Goal: Task Accomplishment & Management: Manage account settings

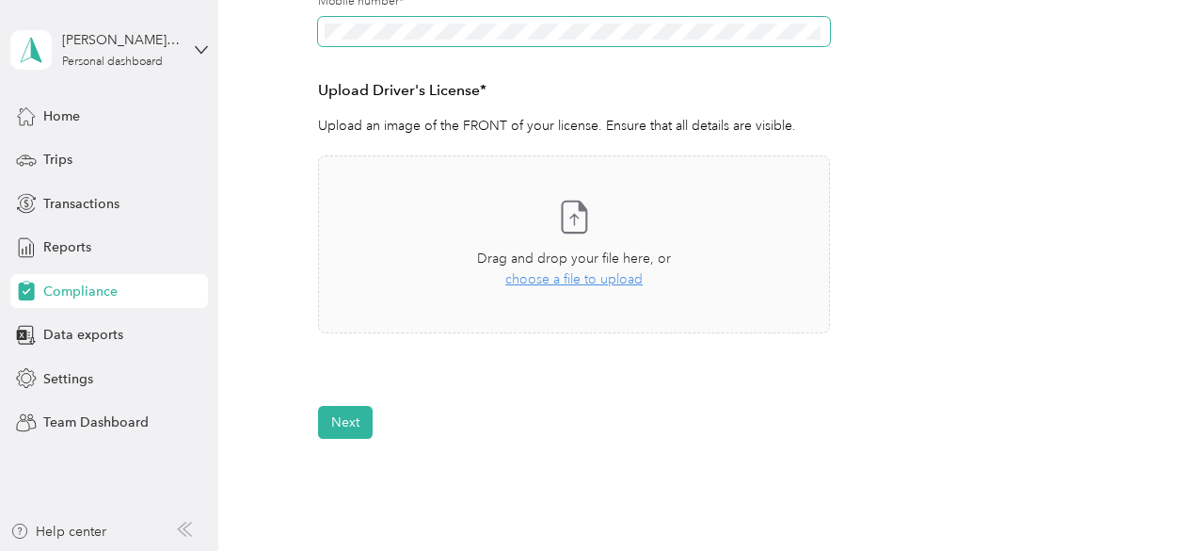
scroll to position [463, 0]
click at [568, 280] on span "choose a file to upload" at bounding box center [573, 281] width 137 height 16
click at [595, 284] on span "choose a file to upload" at bounding box center [573, 281] width 137 height 16
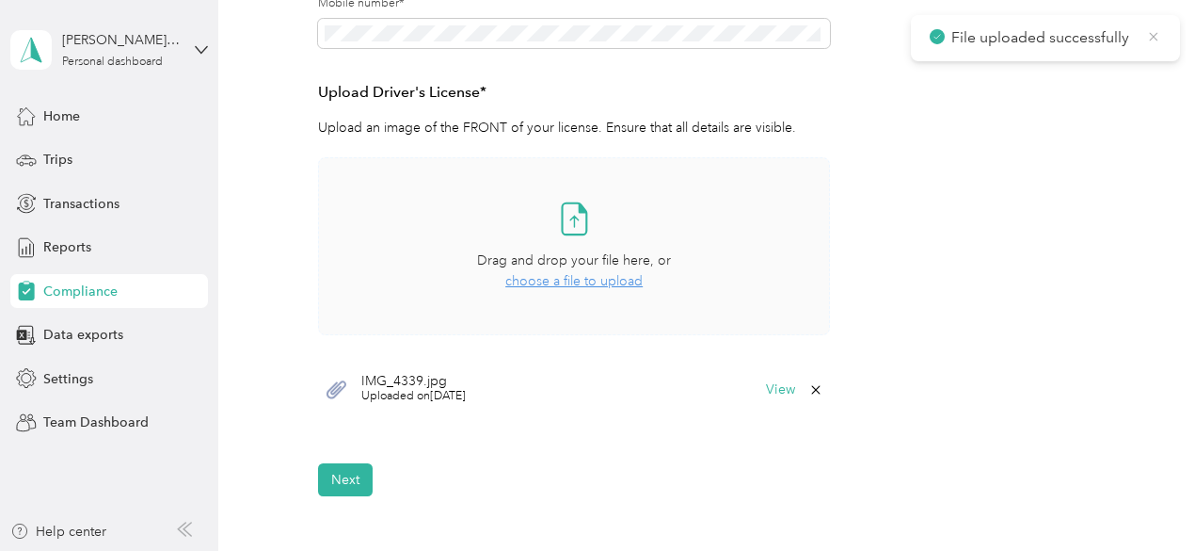
click at [1151, 39] on icon at bounding box center [1153, 36] width 8 height 8
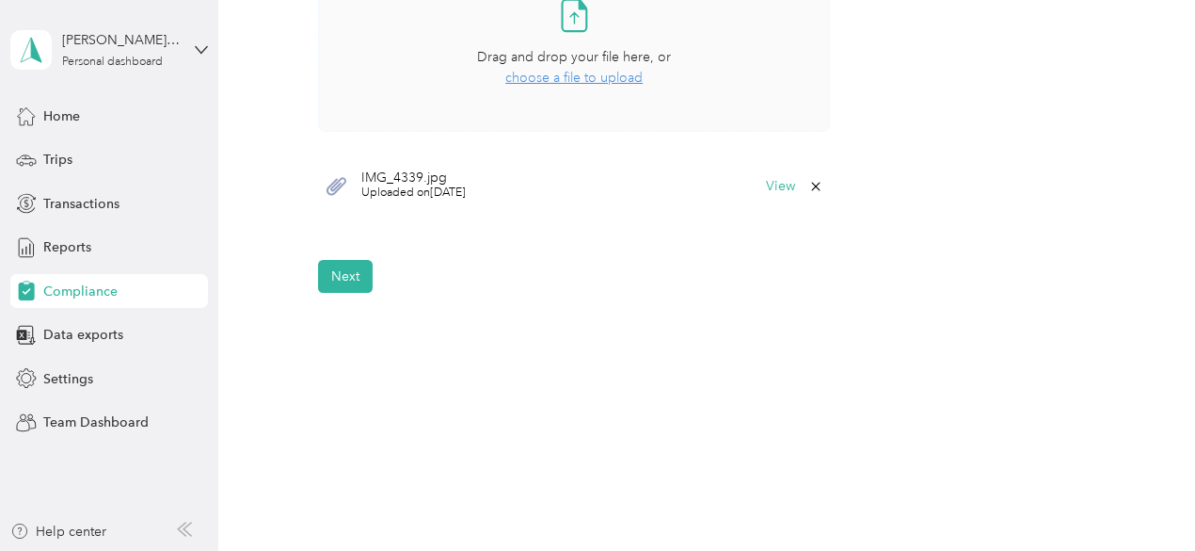
scroll to position [667, 0]
click at [334, 274] on button "Next" at bounding box center [345, 275] width 55 height 33
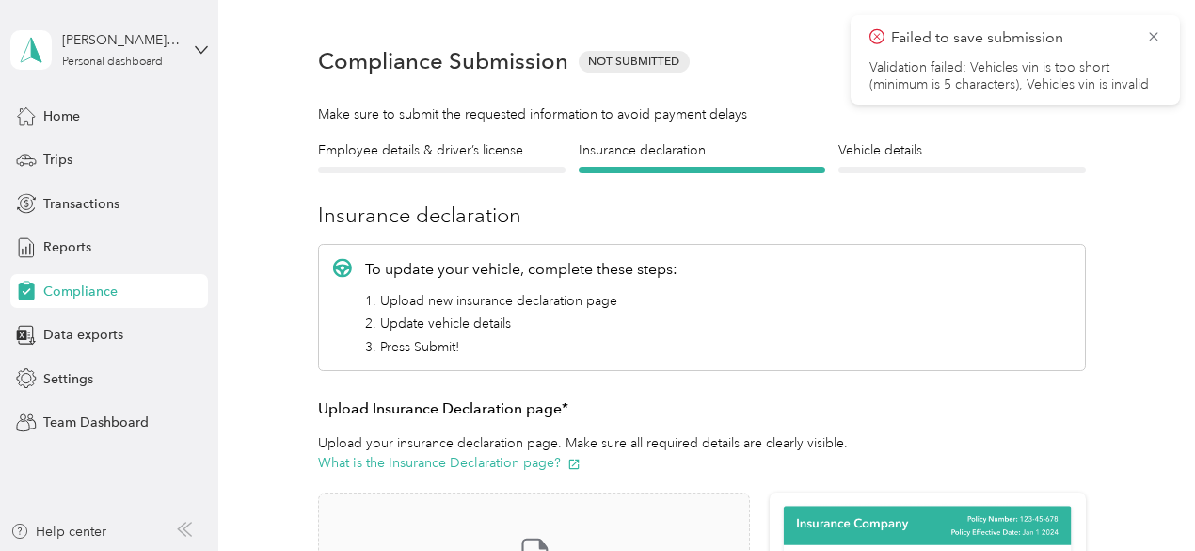
scroll to position [23, 0]
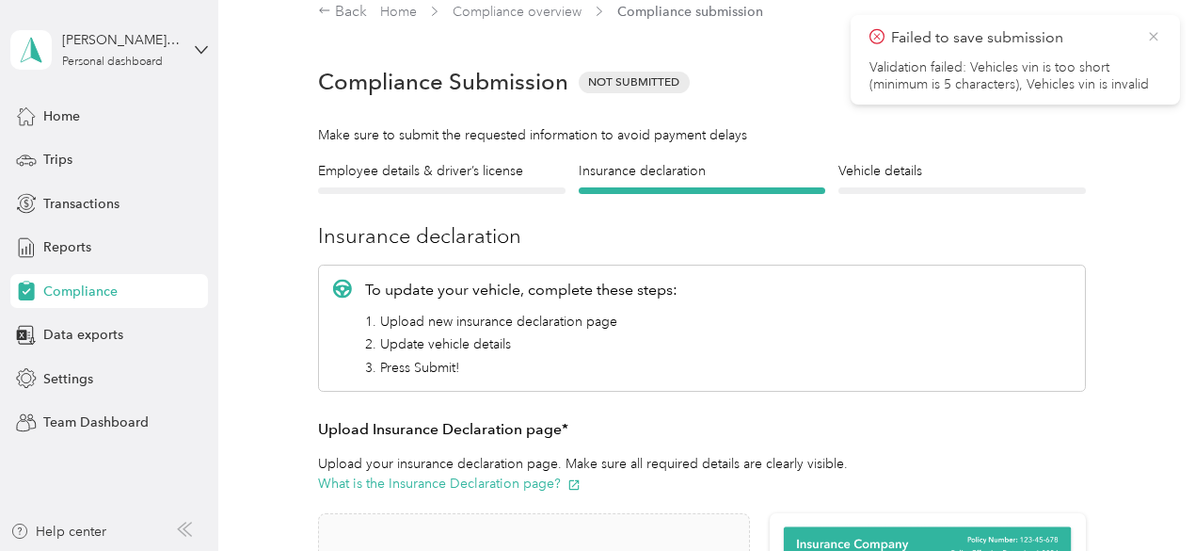
click at [1155, 35] on icon at bounding box center [1153, 36] width 8 height 8
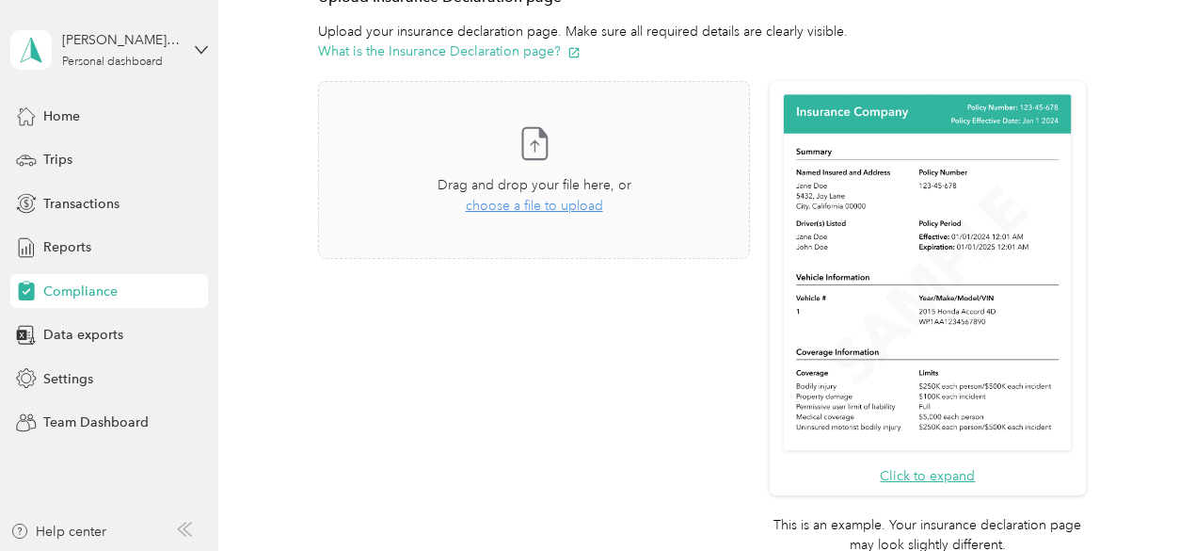
scroll to position [460, 0]
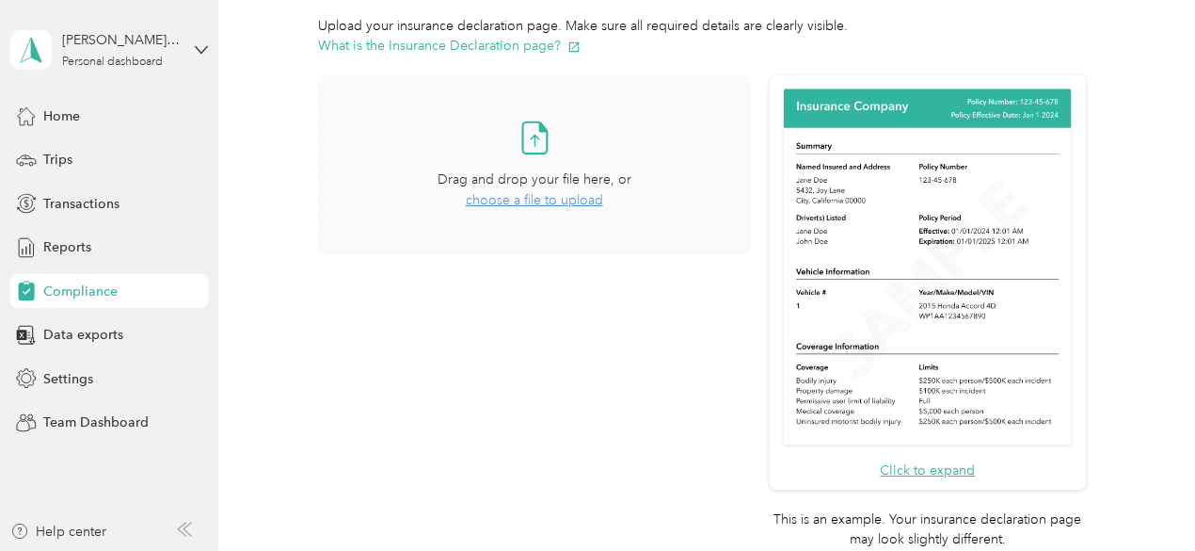
click at [572, 199] on span "choose a file to upload" at bounding box center [534, 200] width 137 height 16
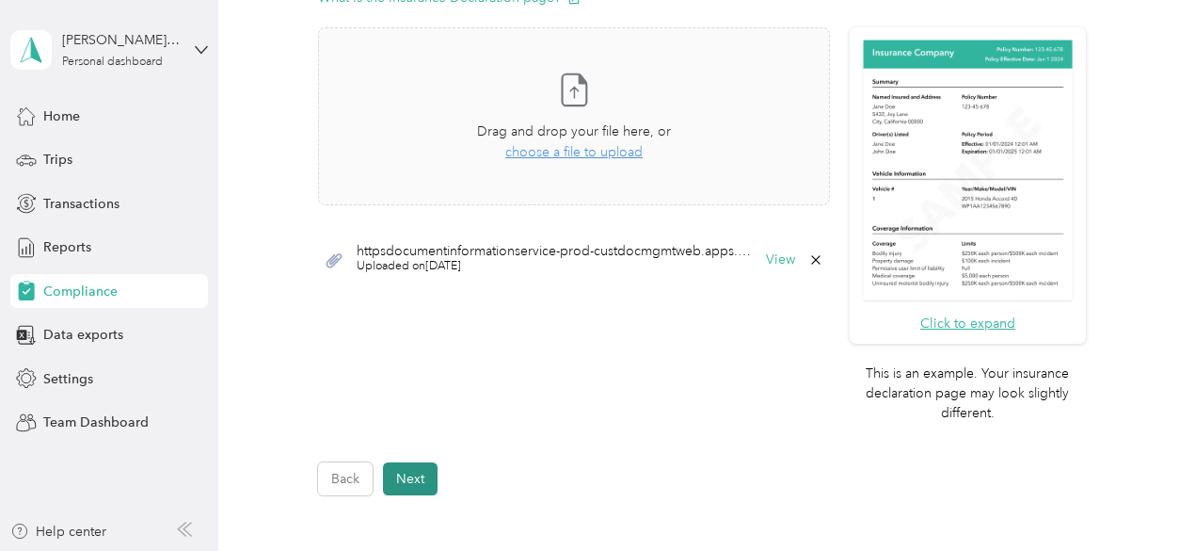
scroll to position [509, 0]
click at [415, 466] on button "Next" at bounding box center [410, 477] width 55 height 33
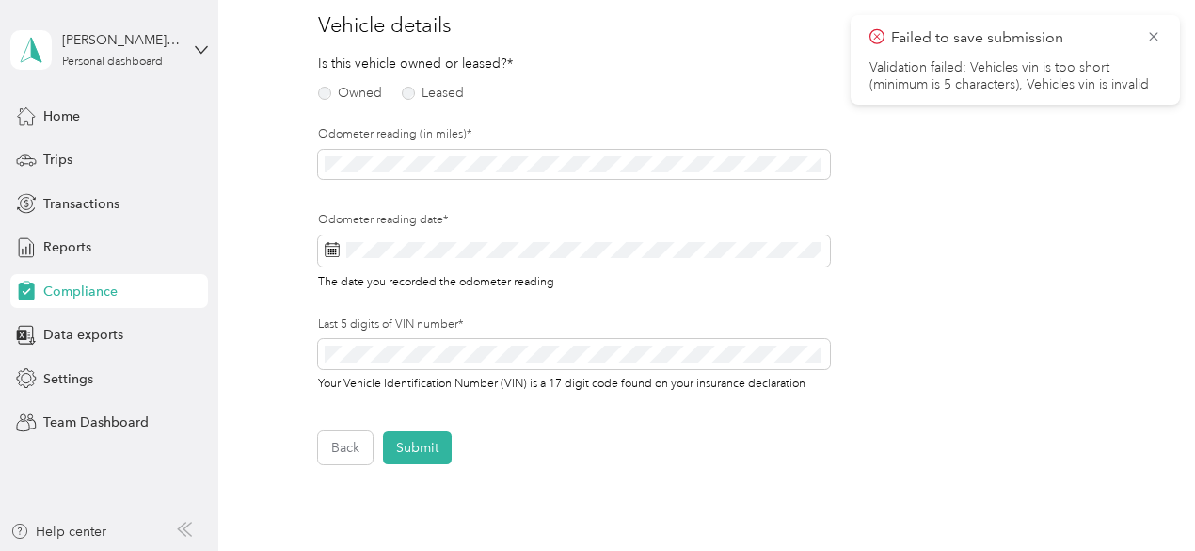
scroll to position [23, 0]
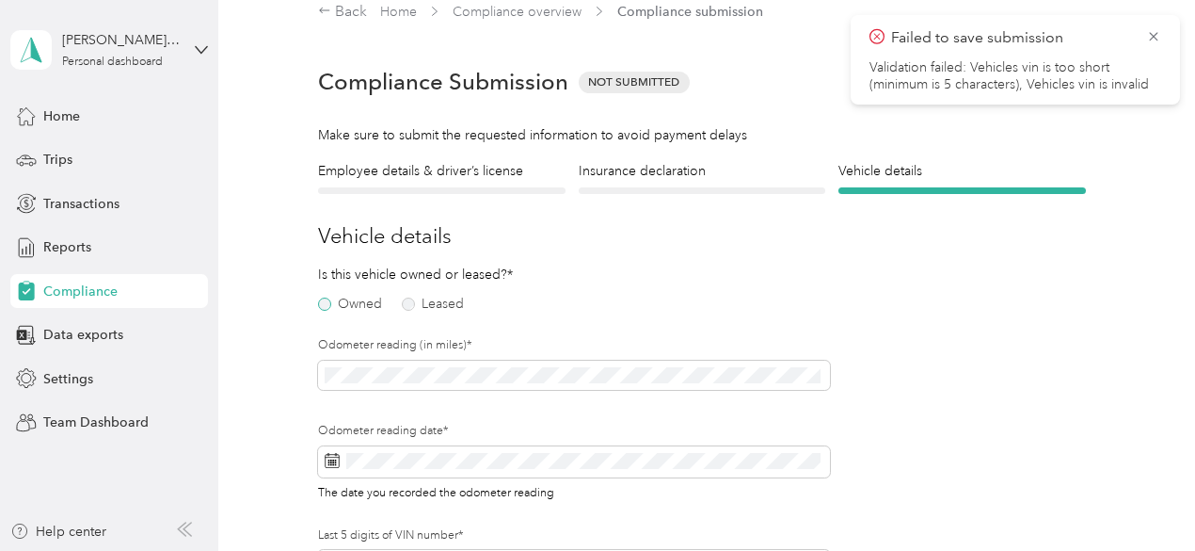
click at [328, 302] on label "Owned" at bounding box center [350, 303] width 64 height 13
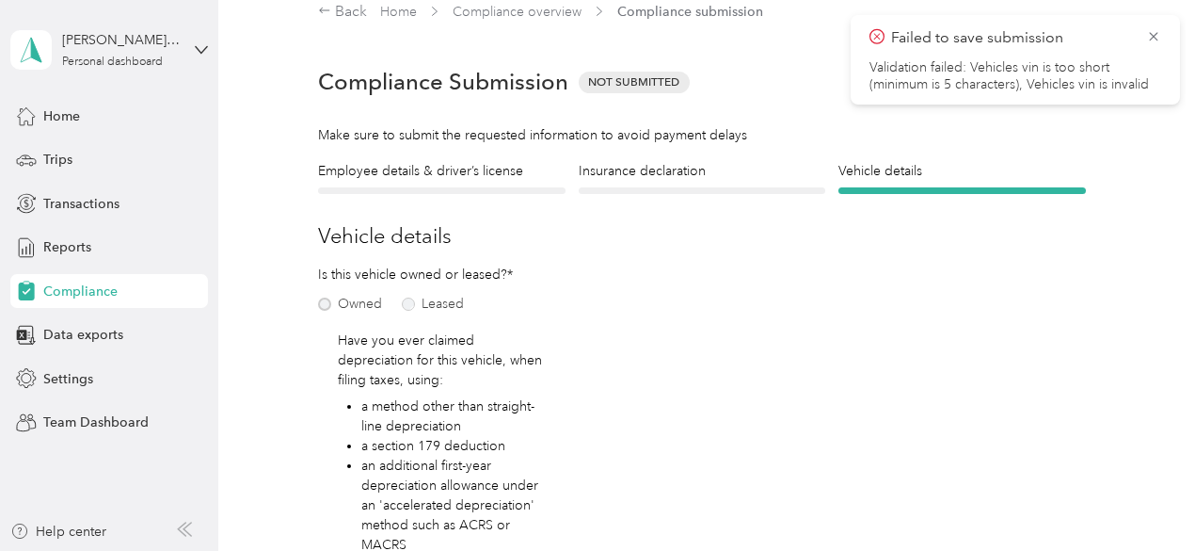
scroll to position [296, 0]
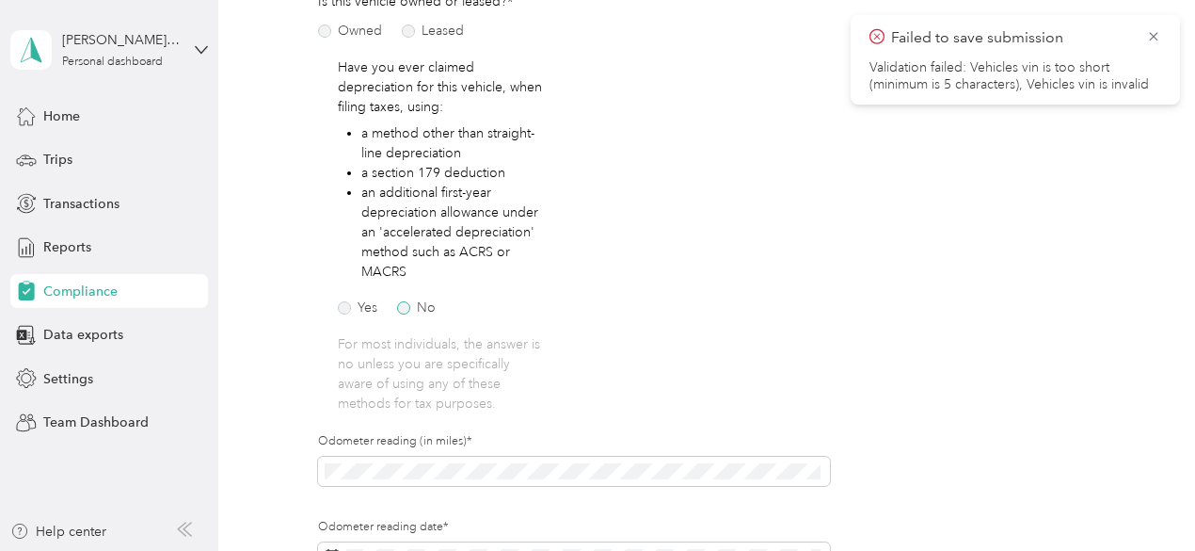
click at [408, 304] on label "No" at bounding box center [416, 307] width 39 height 13
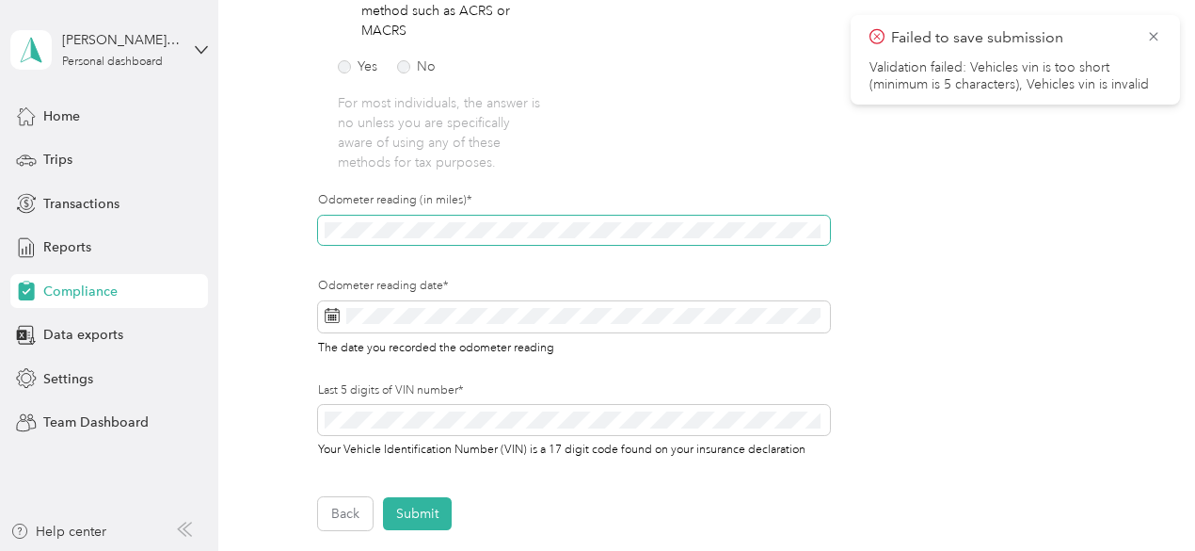
scroll to position [536, 0]
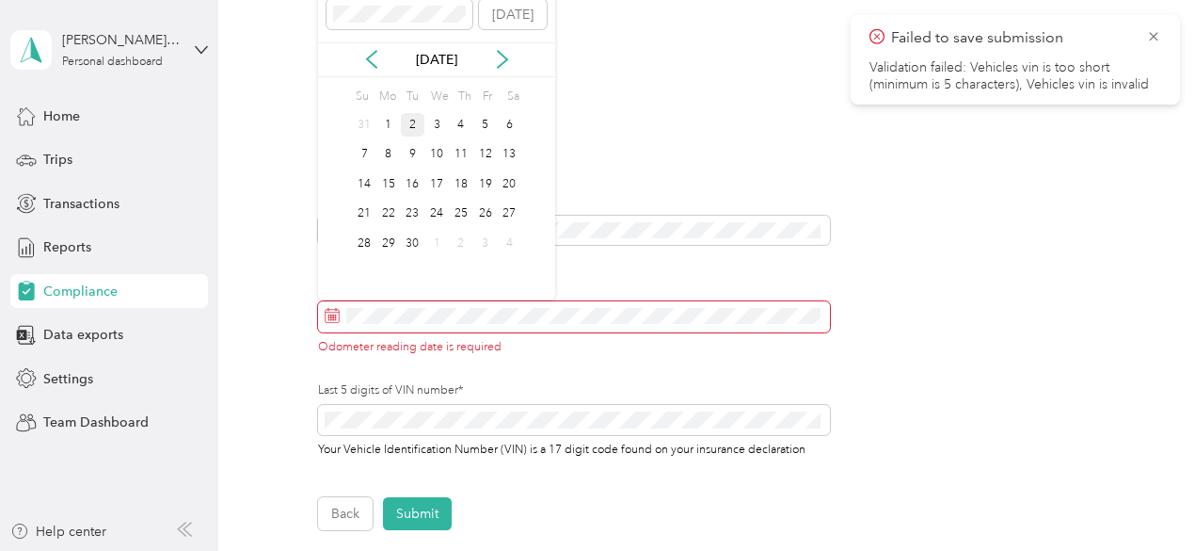
click at [414, 121] on div "2" at bounding box center [413, 125] width 24 height 24
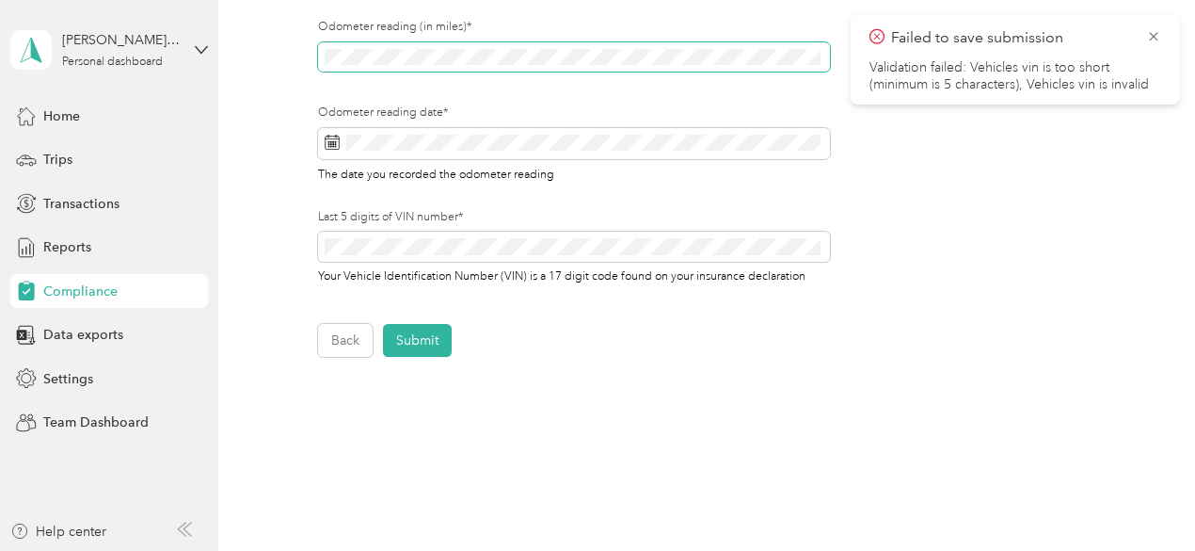
scroll to position [719, 0]
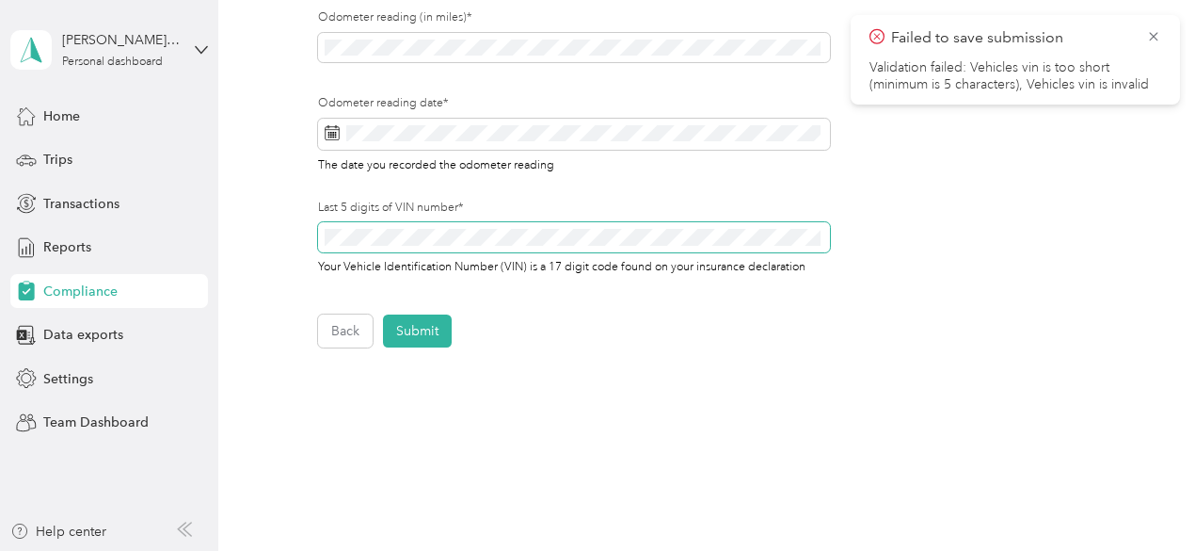
click at [479, 248] on span at bounding box center [574, 237] width 512 height 30
click at [435, 334] on button "Submit" at bounding box center [417, 330] width 69 height 33
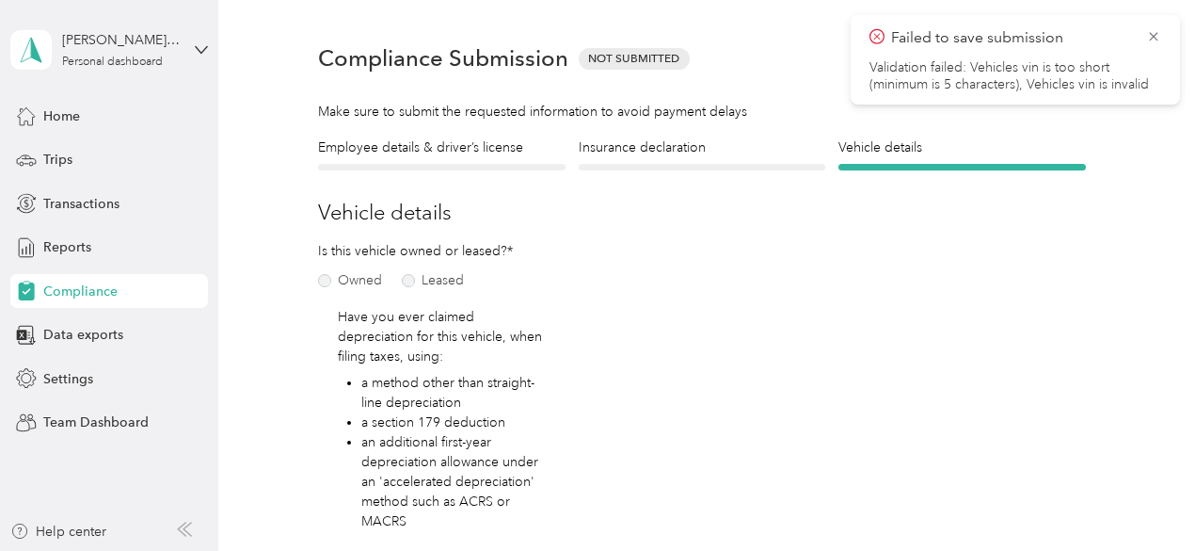
scroll to position [23, 0]
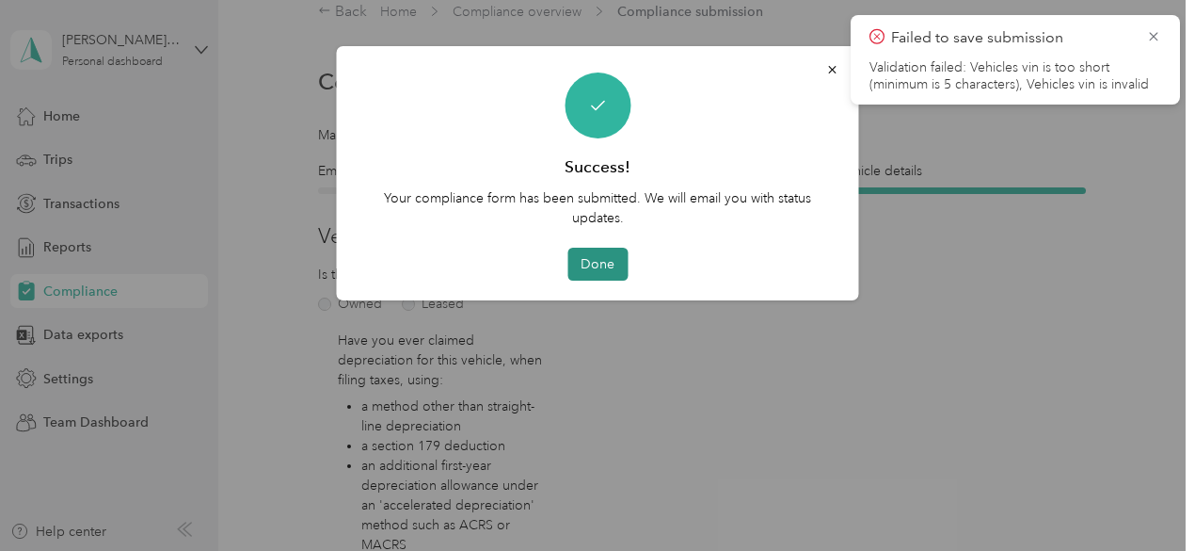
click at [608, 266] on button "Done" at bounding box center [597, 264] width 60 height 33
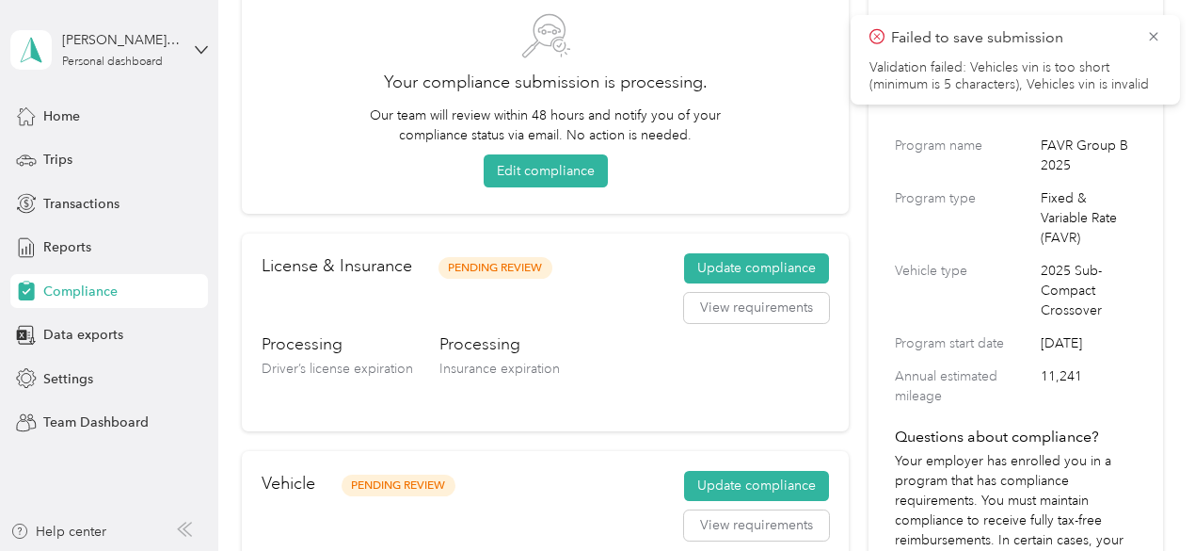
scroll to position [101, 0]
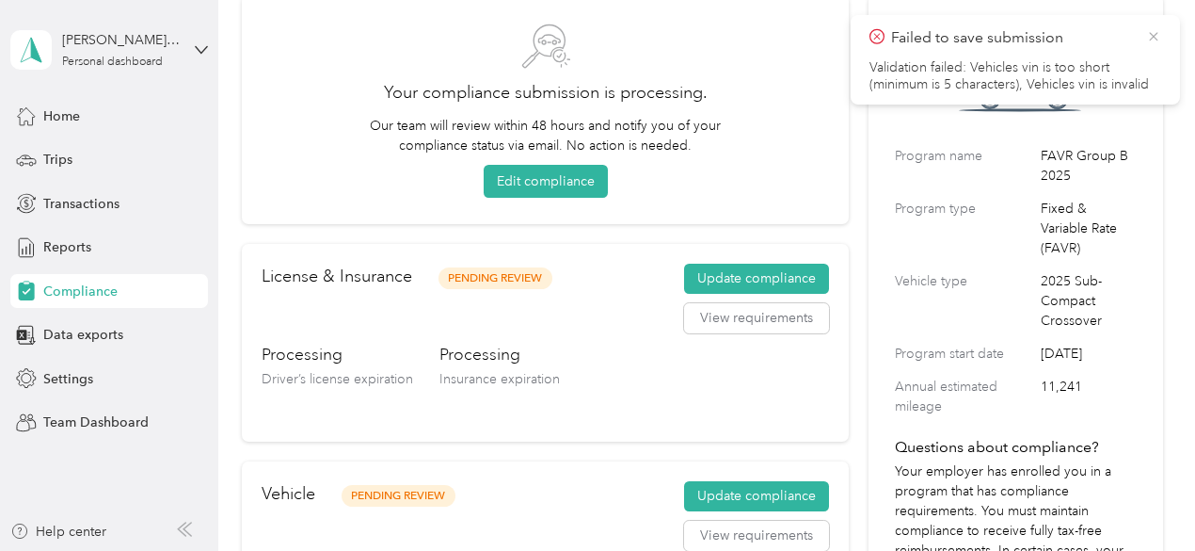
click at [1154, 40] on icon at bounding box center [1153, 36] width 15 height 17
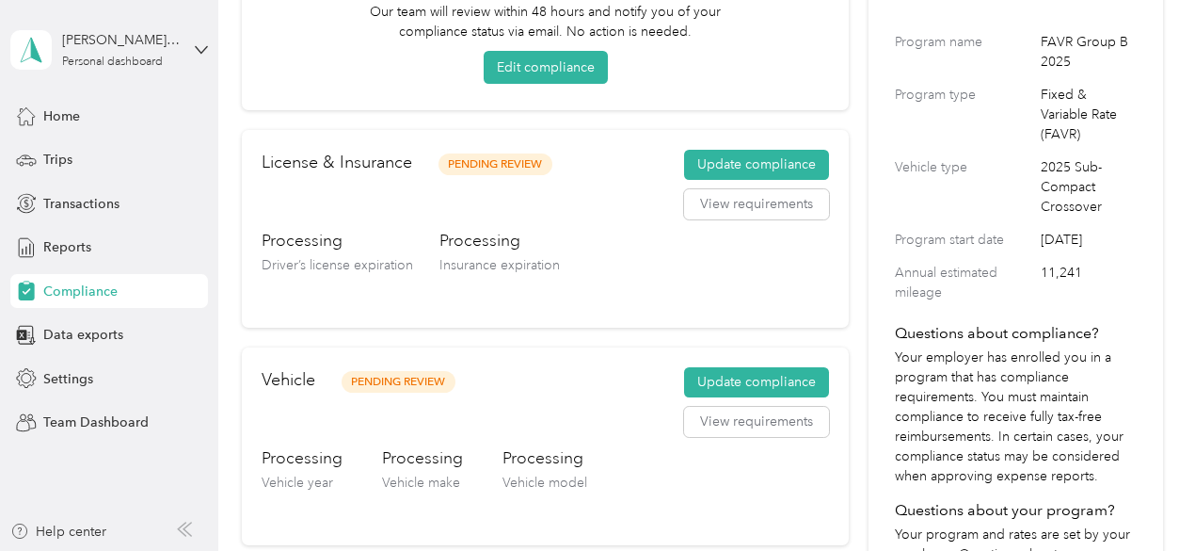
scroll to position [96, 0]
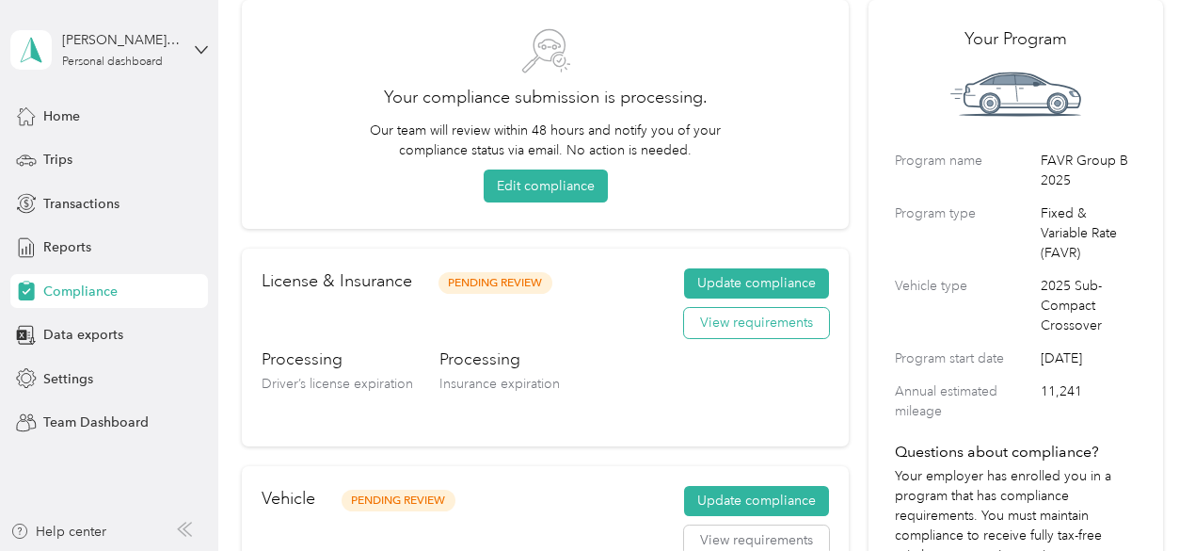
click at [727, 328] on button "View requirements" at bounding box center [756, 323] width 145 height 30
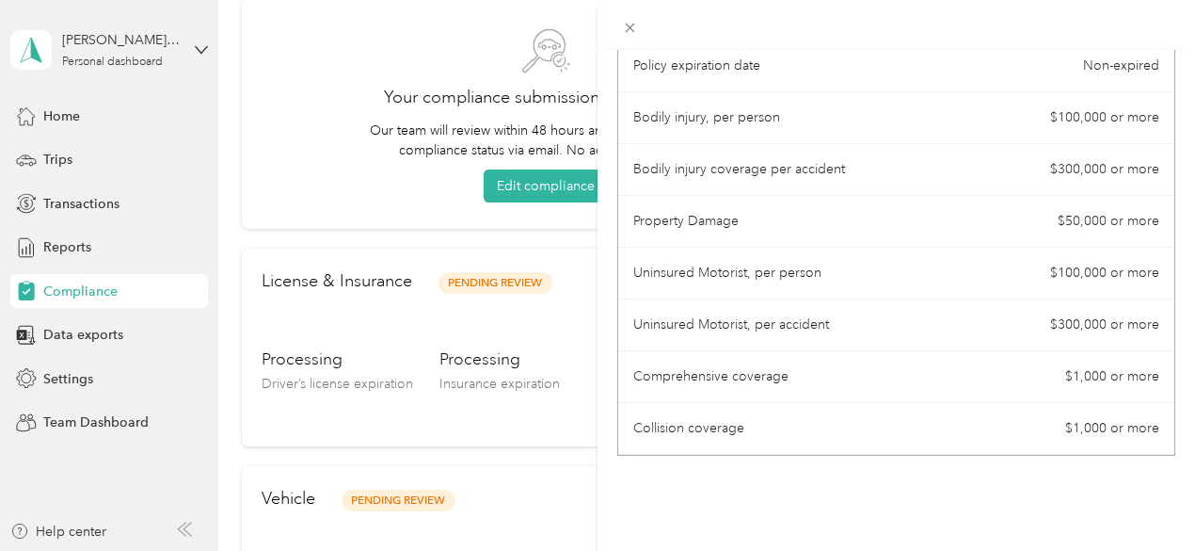
scroll to position [0, 0]
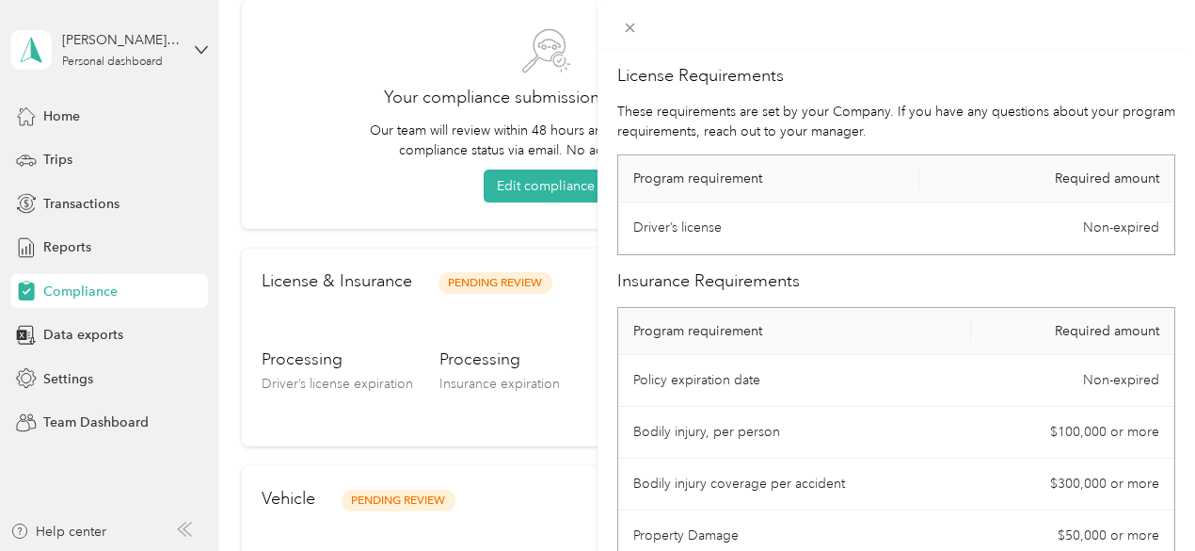
click at [328, 141] on div "License Requirements These requirements are set by your Company. If you have an…" at bounding box center [597, 275] width 1195 height 551
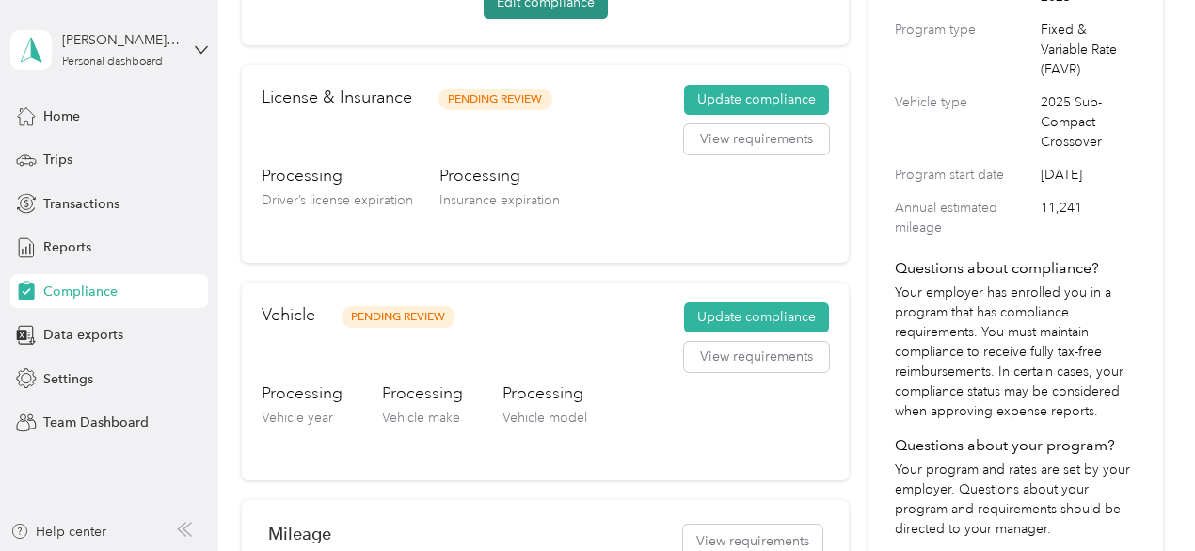
scroll to position [280, 0]
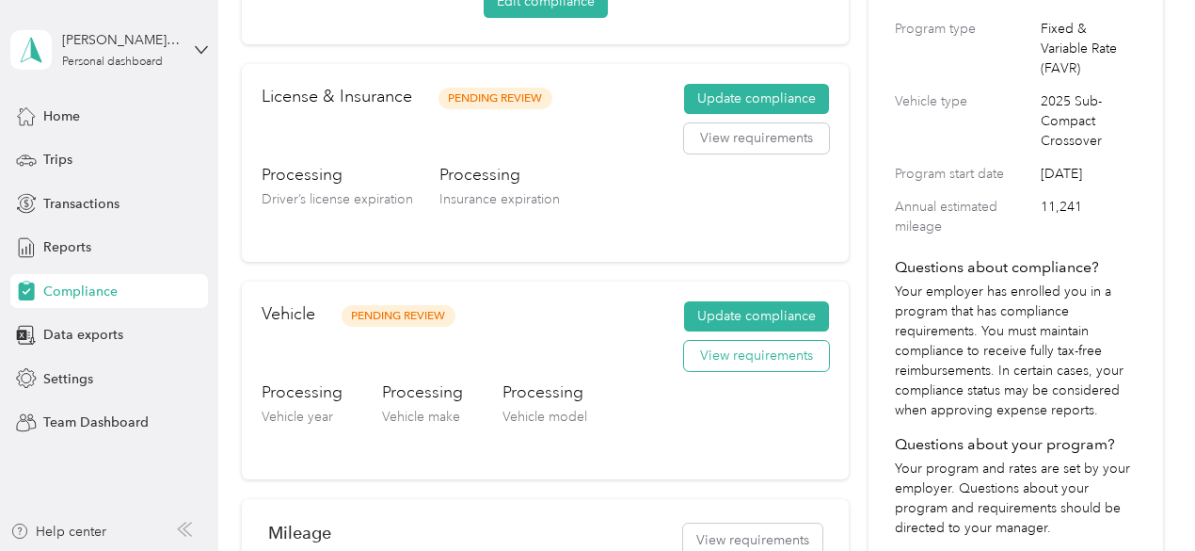
click at [748, 356] on button "View requirements" at bounding box center [756, 356] width 145 height 30
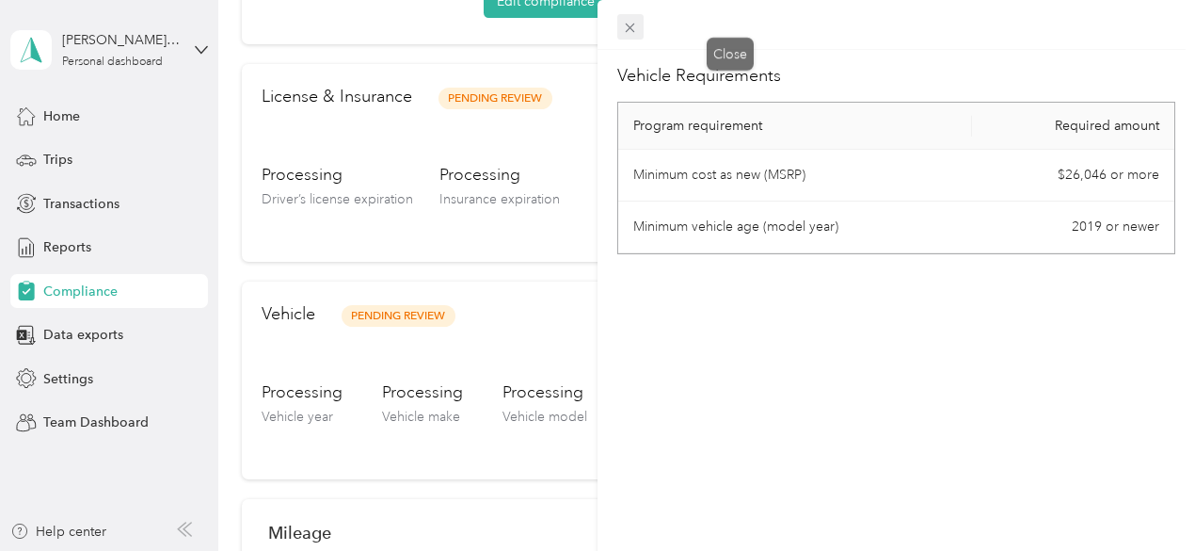
click at [635, 29] on icon at bounding box center [630, 28] width 9 height 9
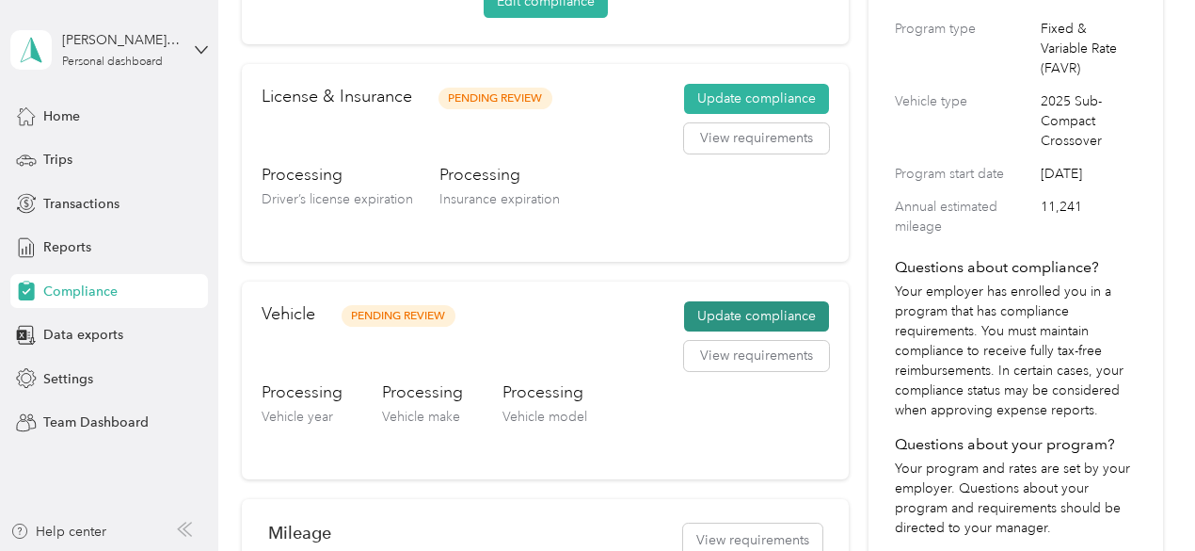
scroll to position [533, 0]
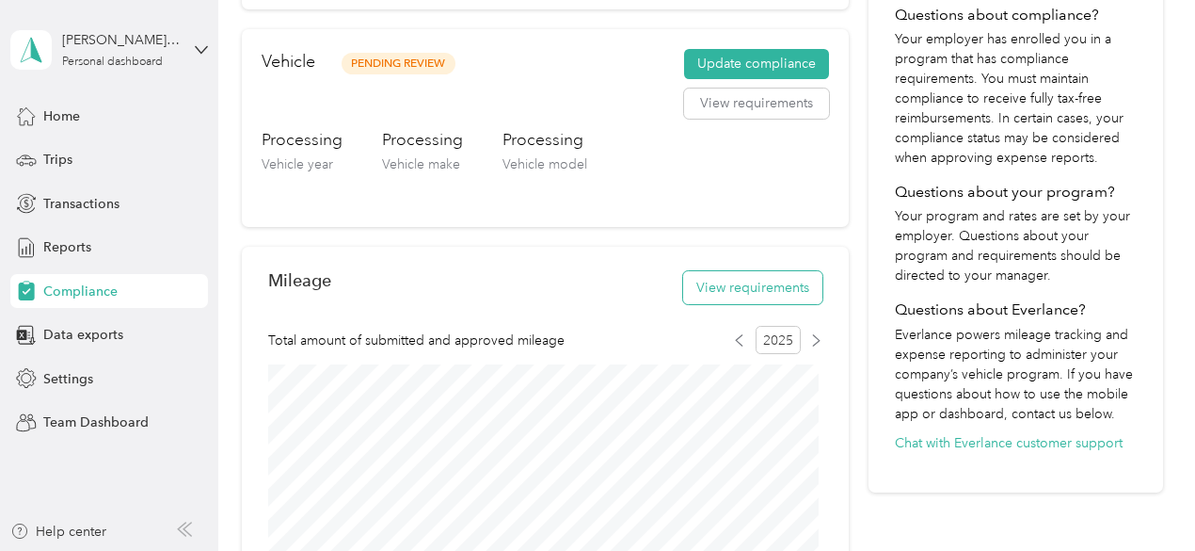
click at [738, 280] on button "View requirements" at bounding box center [752, 287] width 139 height 33
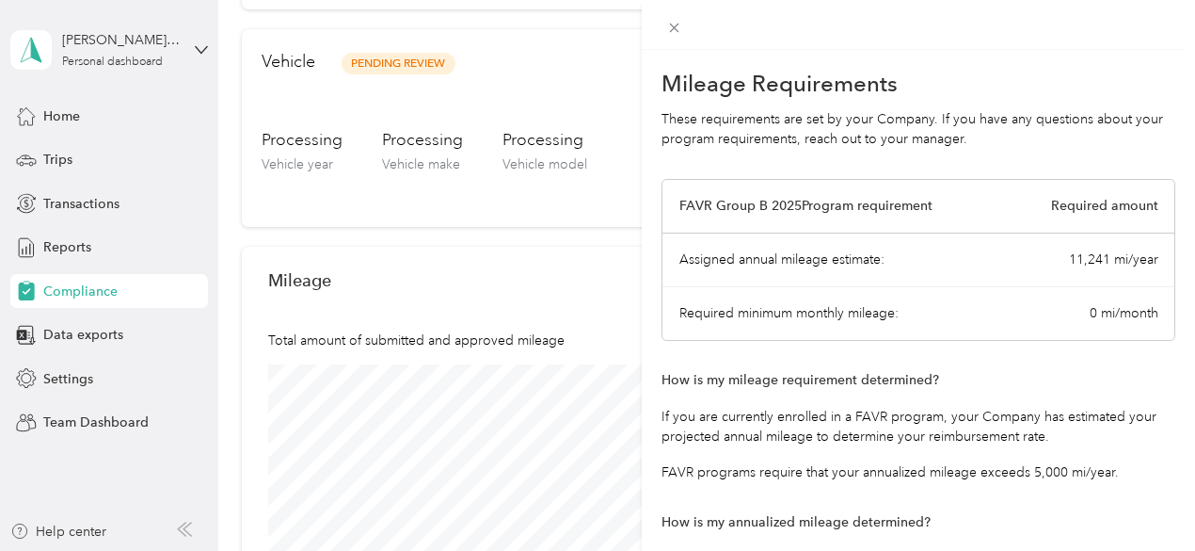
click at [567, 274] on div "Mileage Requirements These requirements are set by your Company. If you have an…" at bounding box center [597, 275] width 1195 height 551
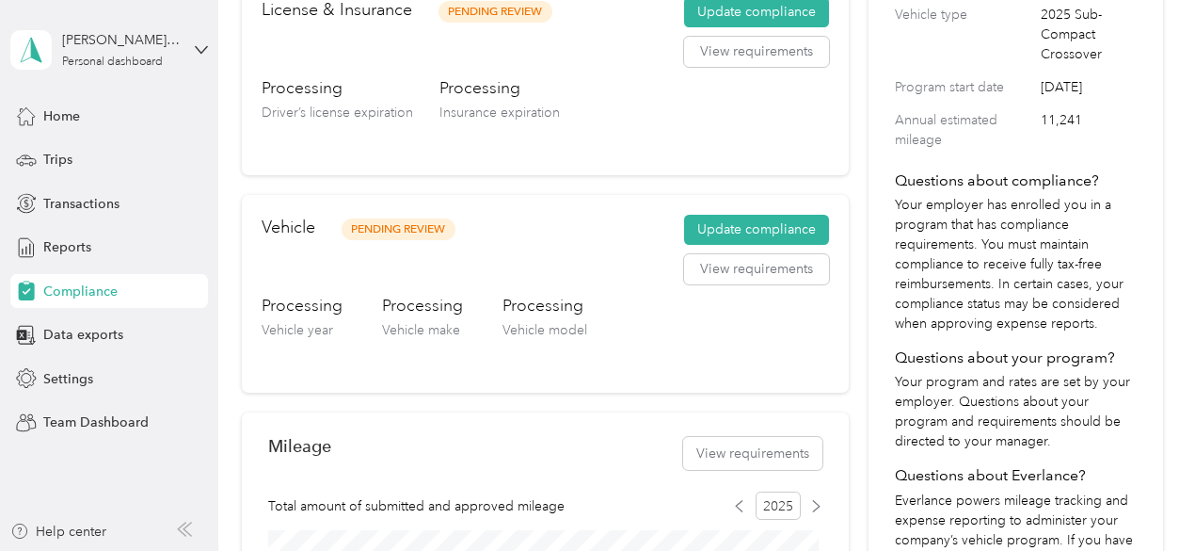
scroll to position [366, 0]
click at [768, 279] on button "View requirements" at bounding box center [756, 270] width 145 height 30
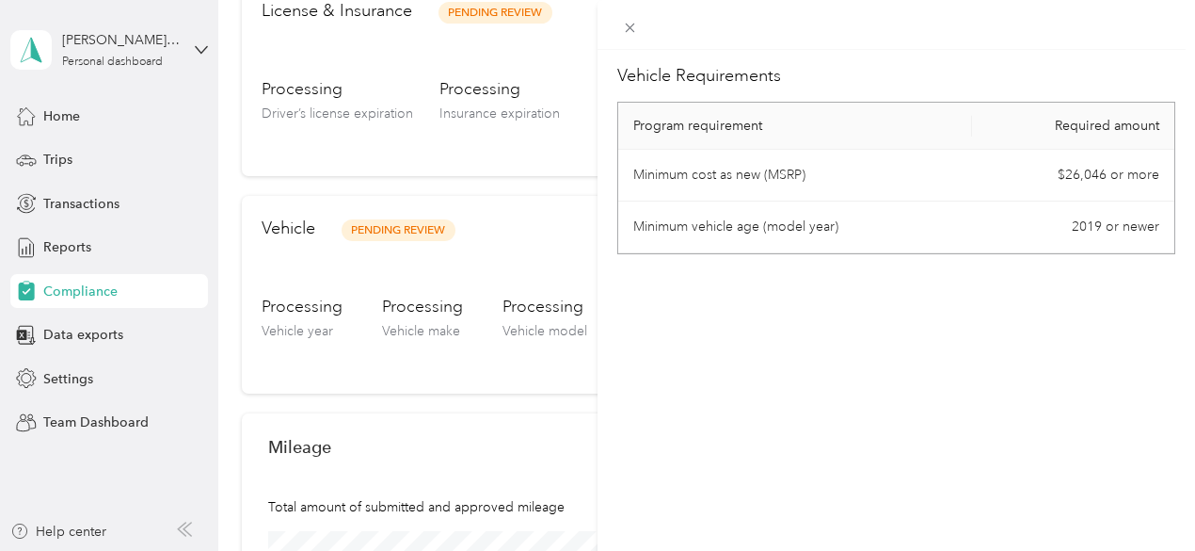
click at [608, 197] on div "Vehicle Requirements Program requirement Required amount Minimum cost as new (M…" at bounding box center [597, 275] width 1195 height 551
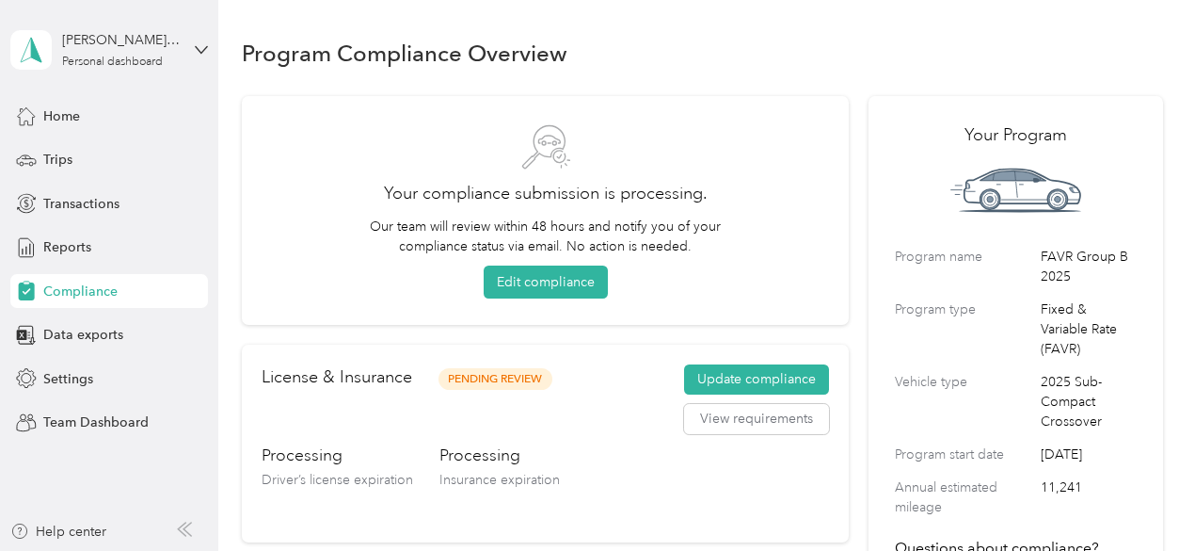
scroll to position [24, 0]
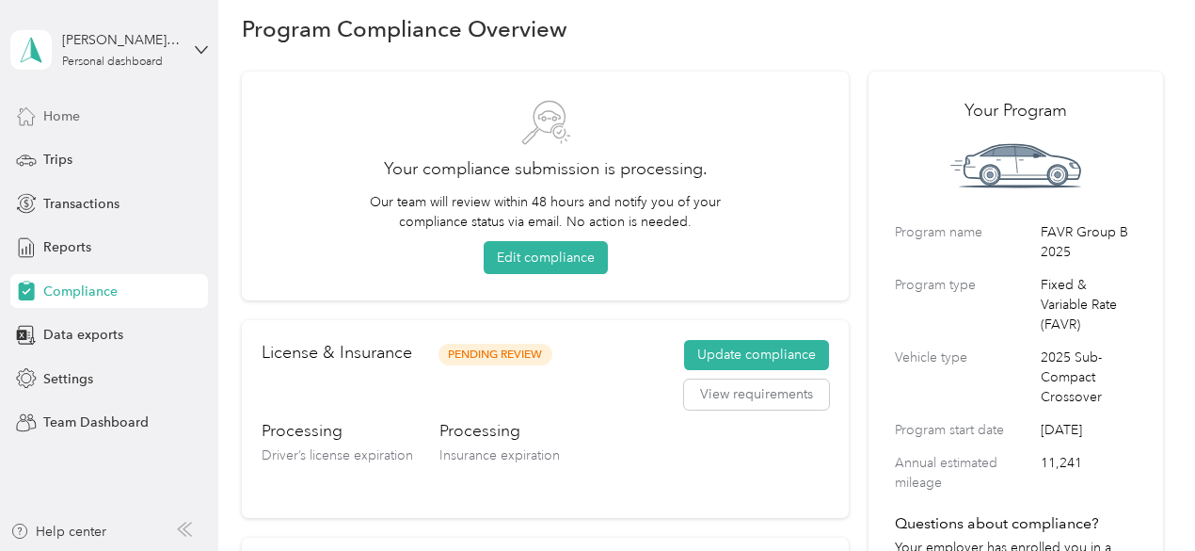
click at [40, 113] on div "Home" at bounding box center [109, 116] width 198 height 34
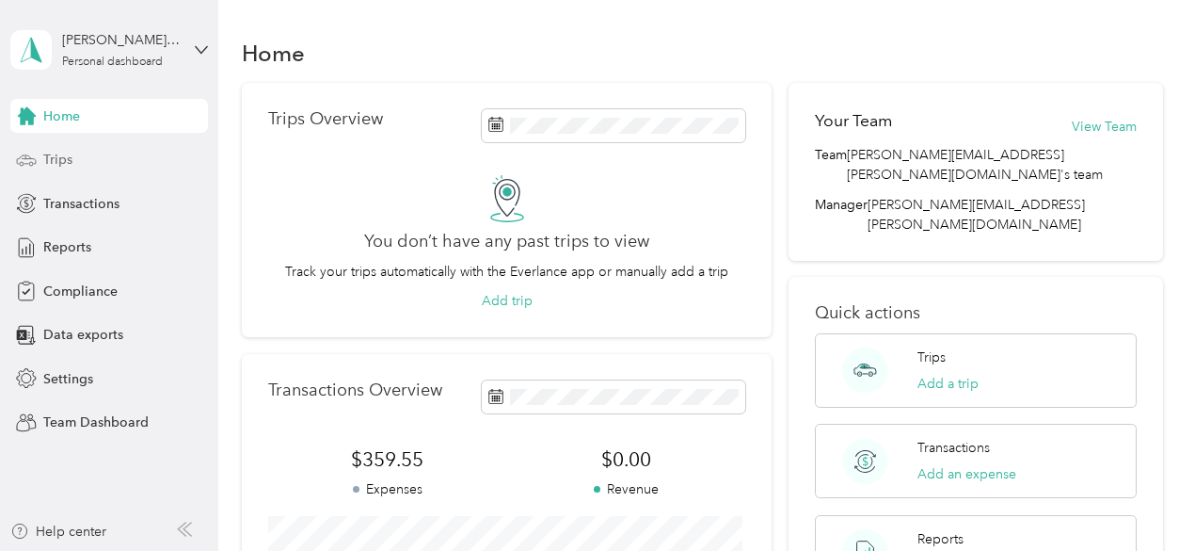
click at [41, 168] on div "Trips" at bounding box center [109, 160] width 198 height 34
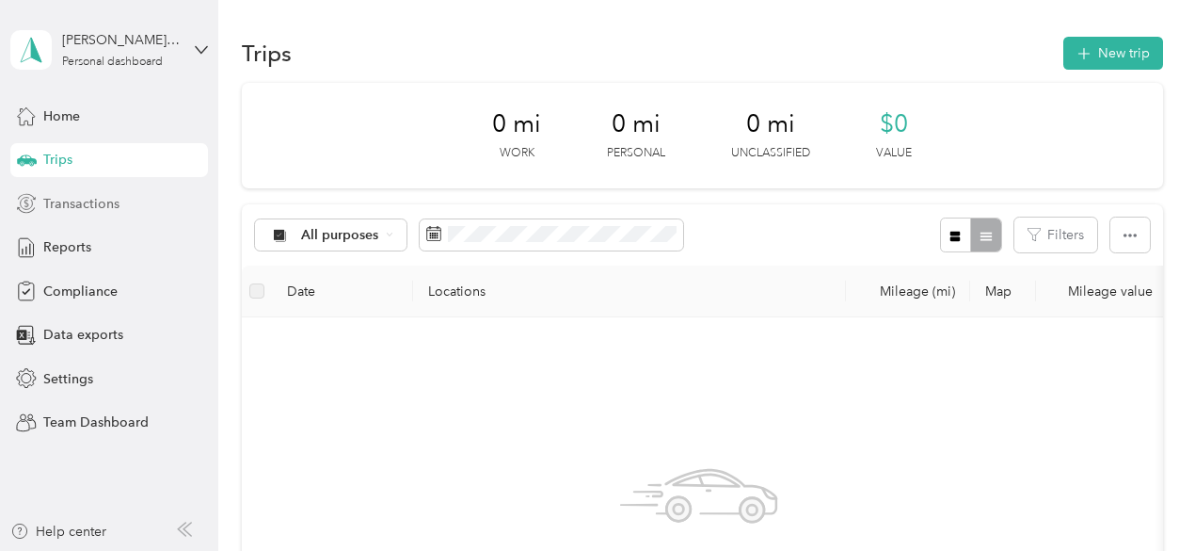
click at [68, 215] on div "Transactions" at bounding box center [109, 203] width 198 height 34
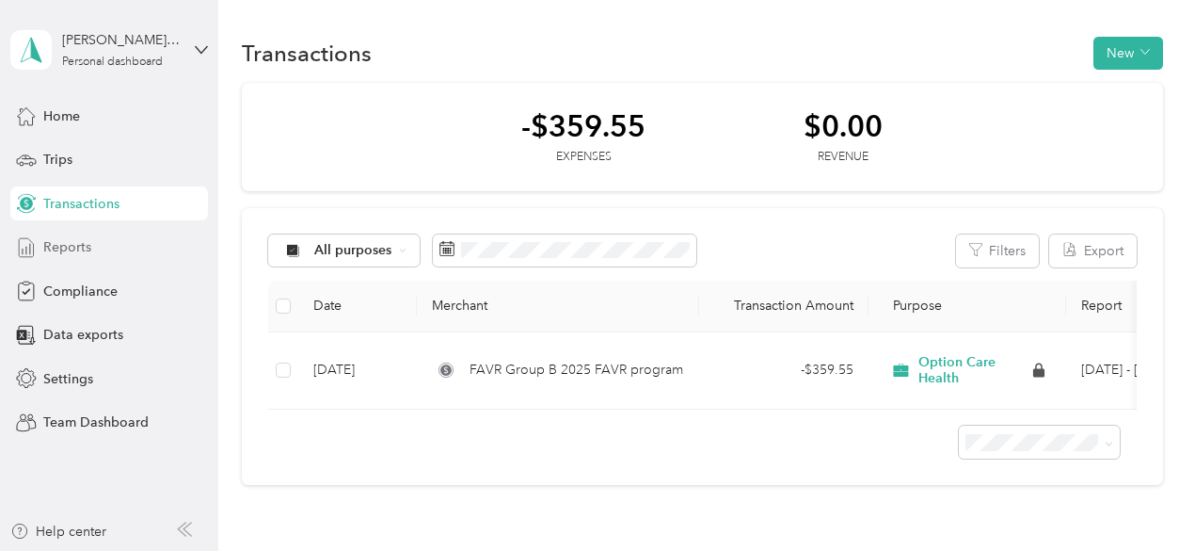
click at [79, 246] on span "Reports" at bounding box center [67, 247] width 48 height 20
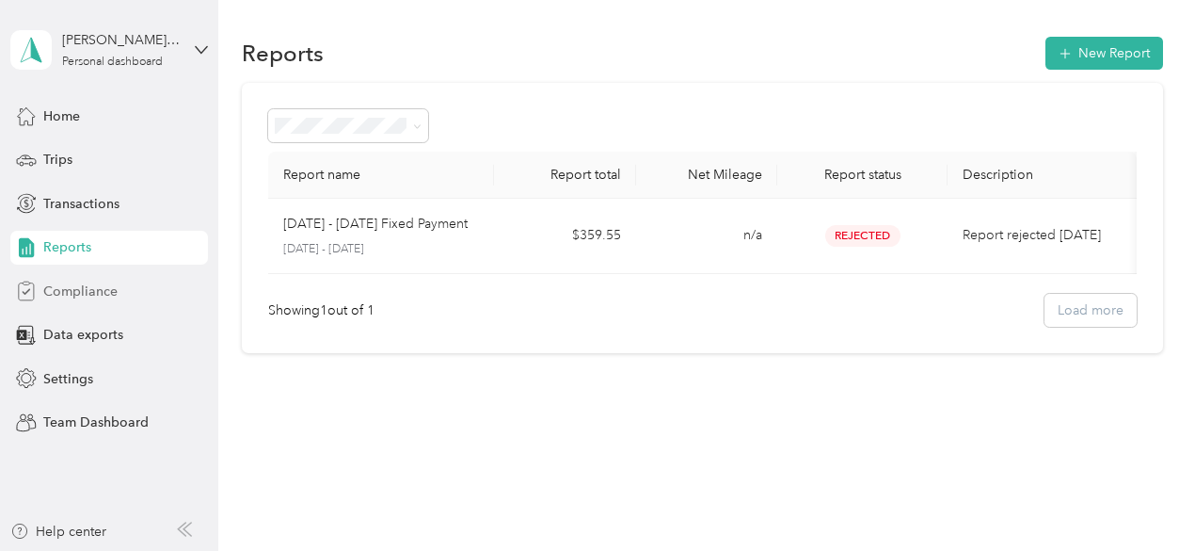
click at [86, 292] on span "Compliance" at bounding box center [80, 291] width 74 height 20
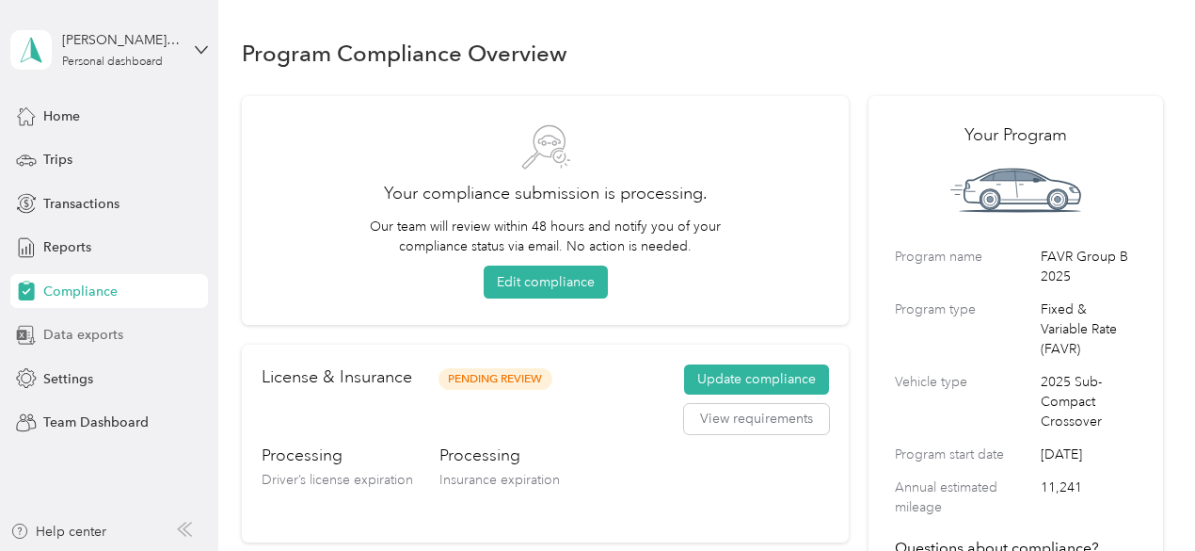
click at [77, 347] on div "Data exports" at bounding box center [109, 335] width 198 height 34
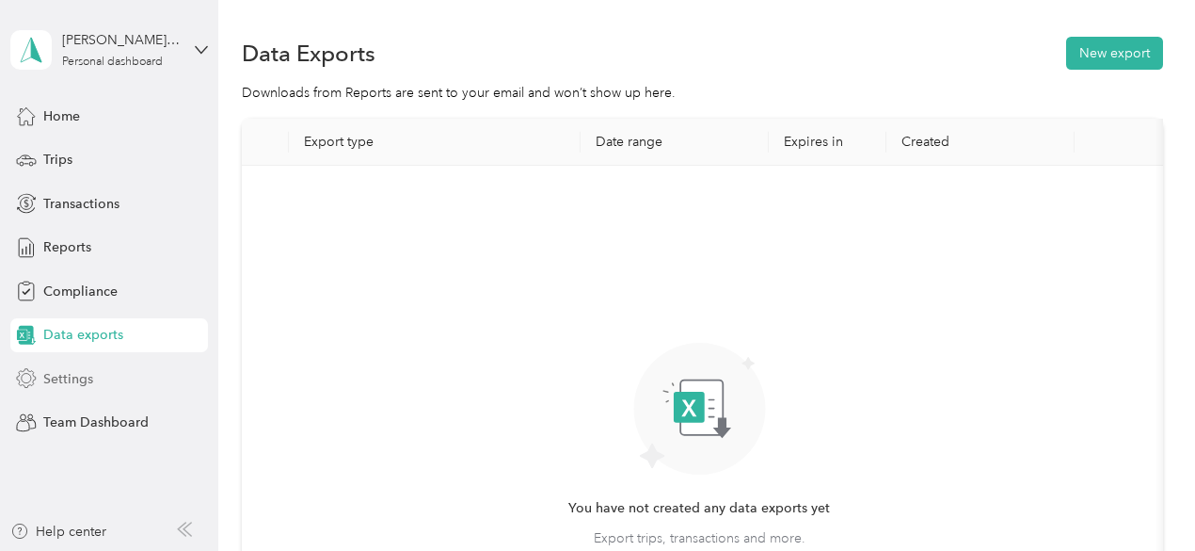
click at [70, 386] on span "Settings" at bounding box center [68, 379] width 50 height 20
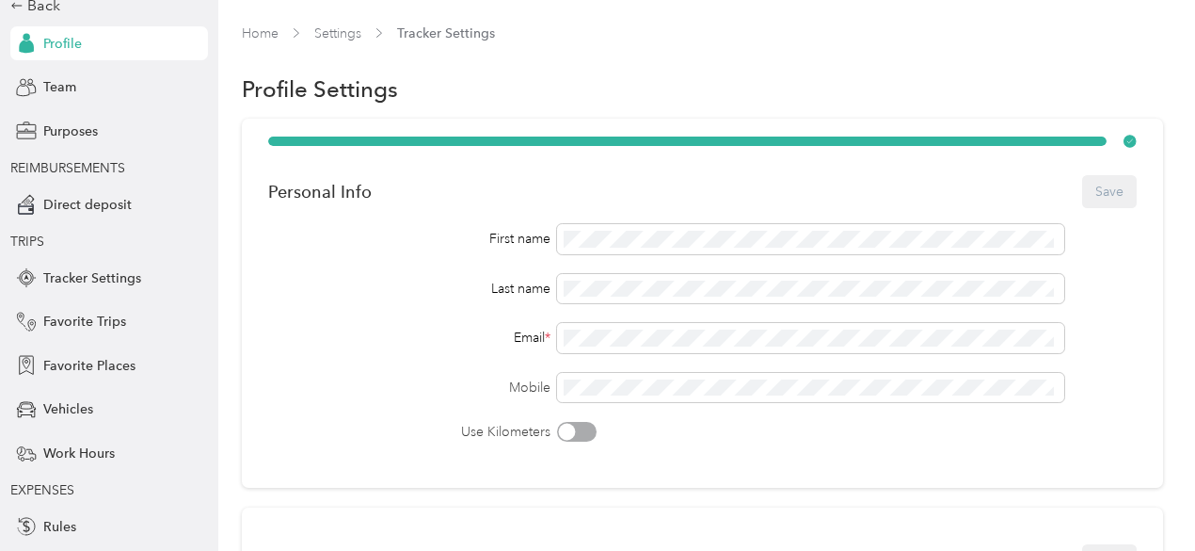
scroll to position [111, 0]
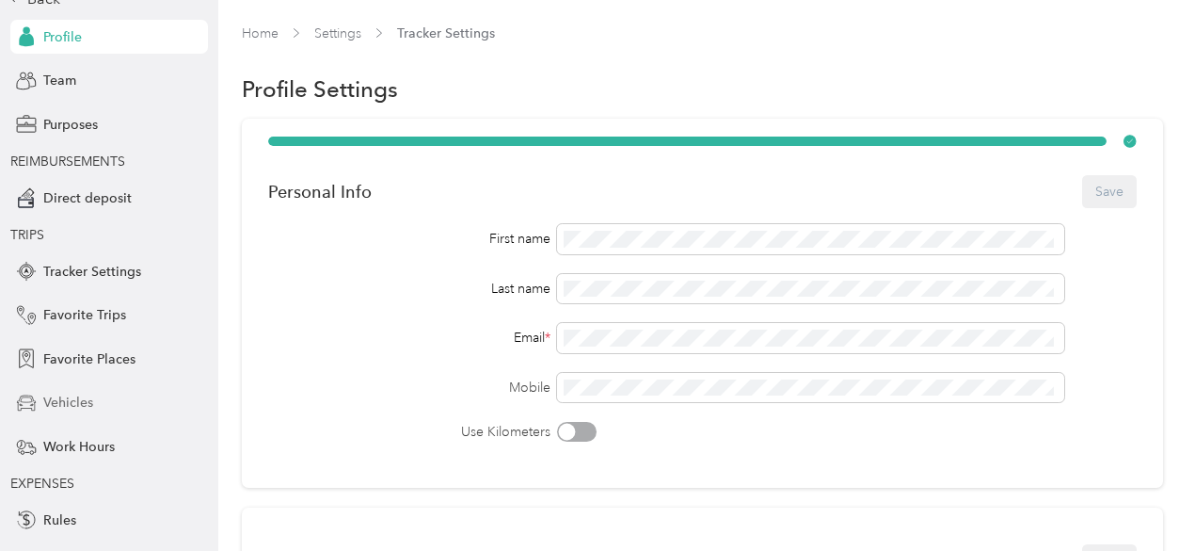
click at [72, 392] on span "Vehicles" at bounding box center [68, 402] width 50 height 20
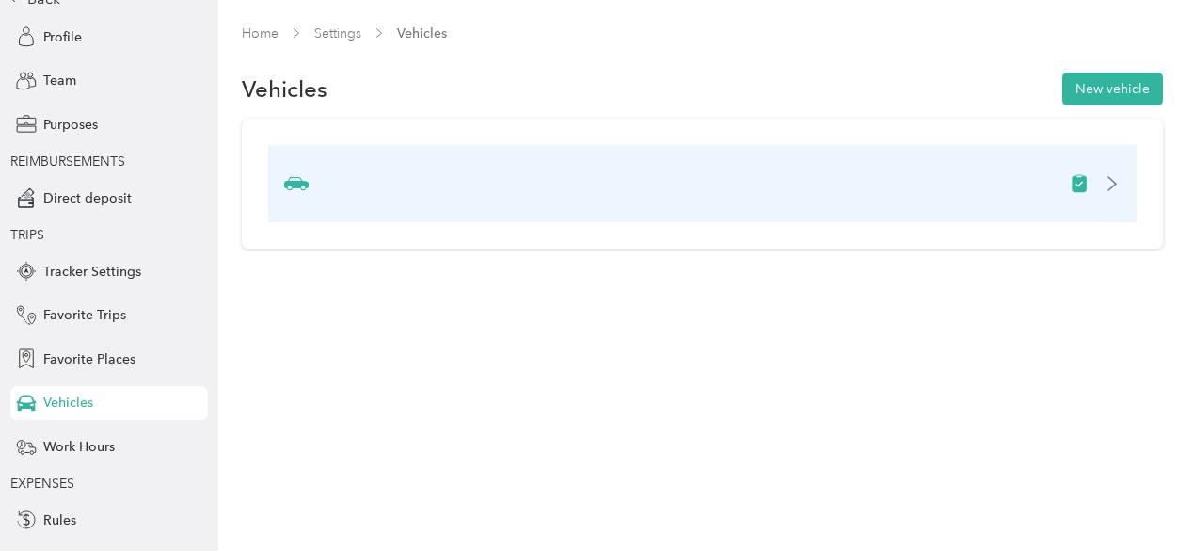
click at [1111, 185] on div at bounding box center [1095, 183] width 51 height 19
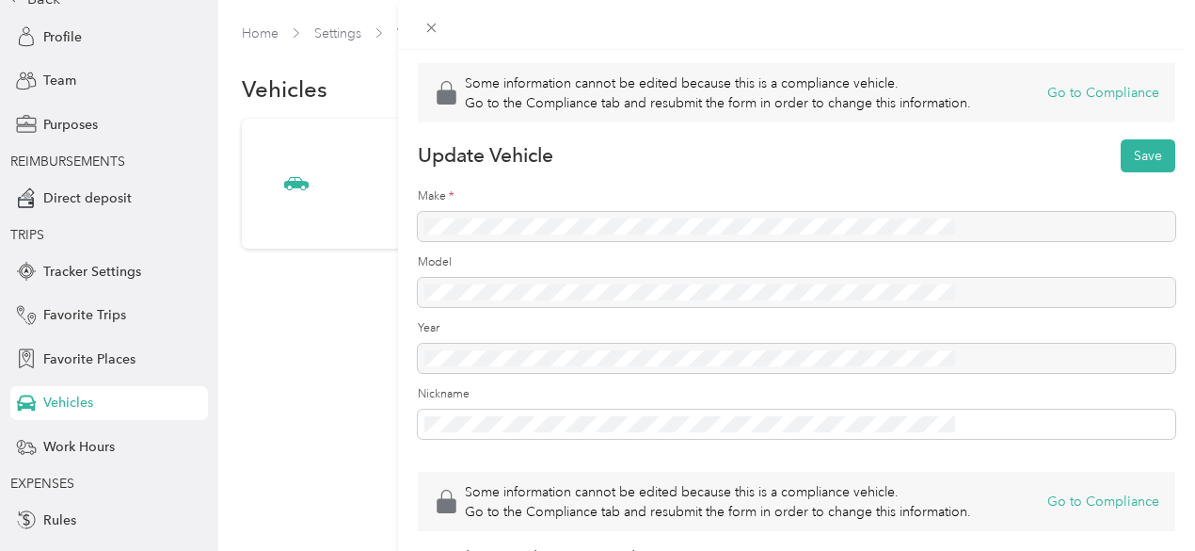
click at [681, 242] on div at bounding box center [797, 227] width 758 height 30
click at [431, 298] on div "Some information cannot be edited because this is a compliance vehicle. Go to t…" at bounding box center [597, 275] width 1195 height 551
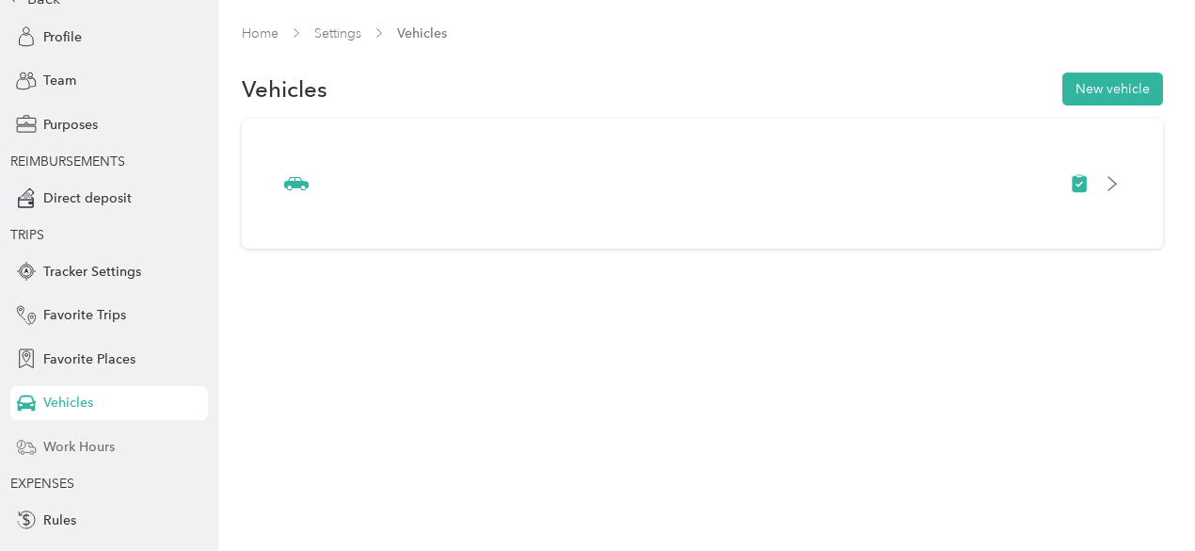
click at [73, 440] on span "Work Hours" at bounding box center [79, 447] width 72 height 20
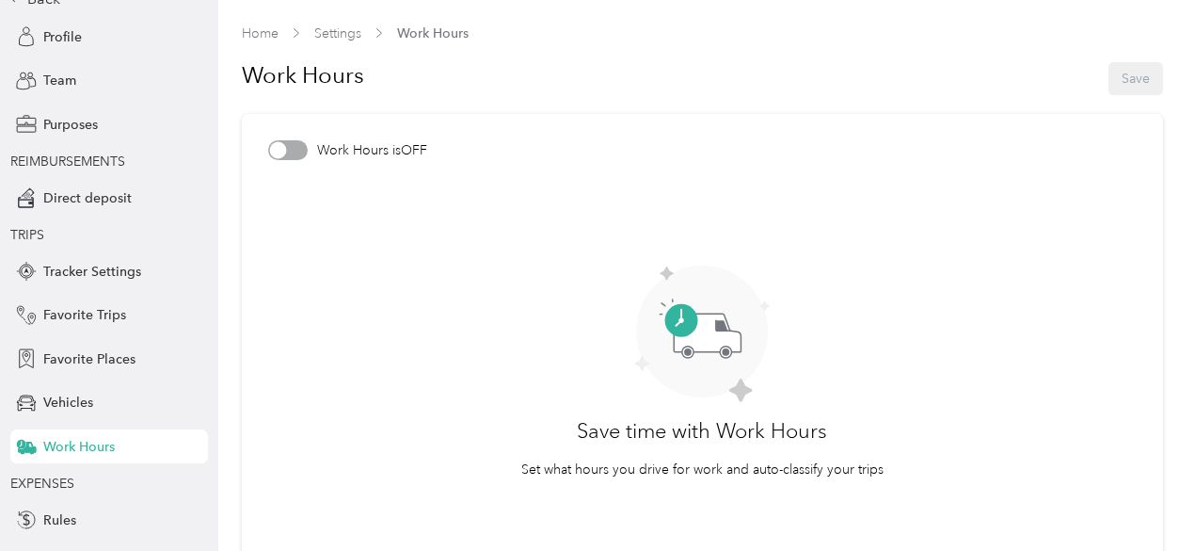
scroll to position [216, 0]
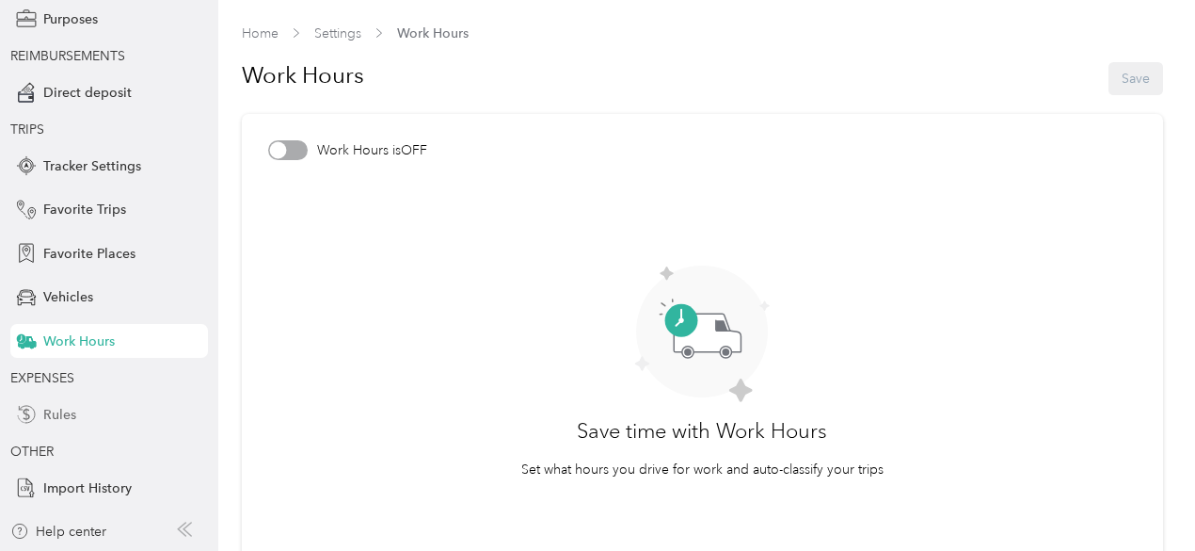
click at [63, 417] on span "Rules" at bounding box center [59, 415] width 33 height 20
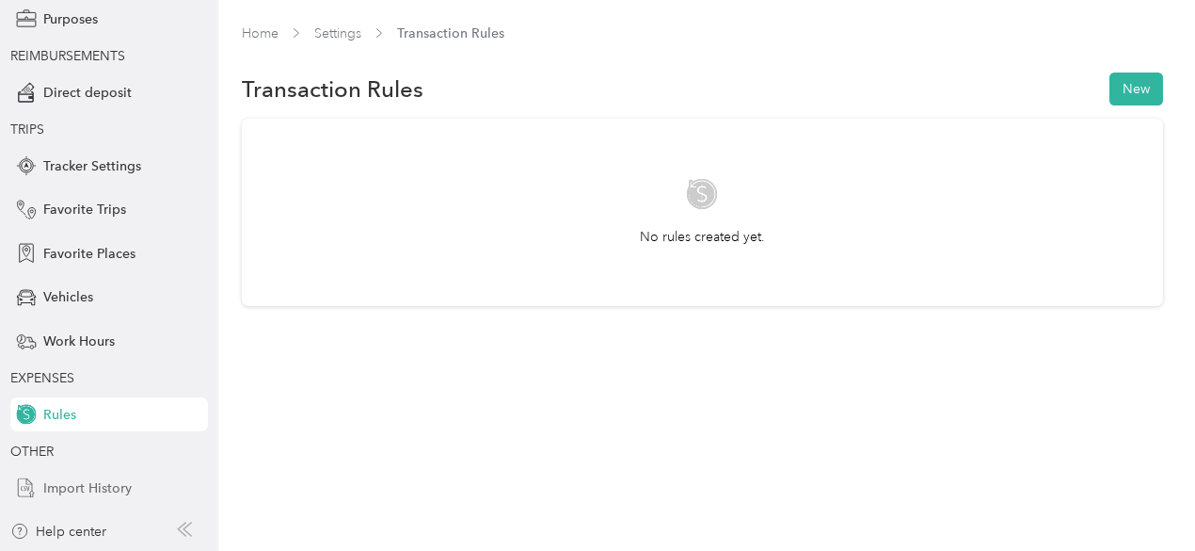
click at [78, 499] on div "Import History" at bounding box center [109, 488] width 198 height 34
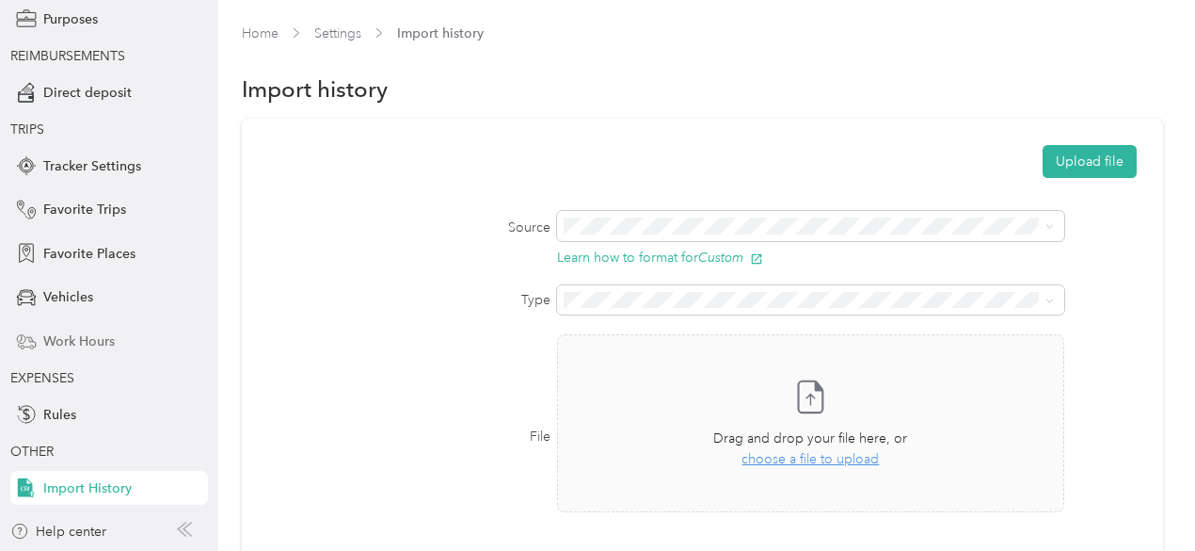
click at [60, 334] on span "Work Hours" at bounding box center [79, 341] width 72 height 20
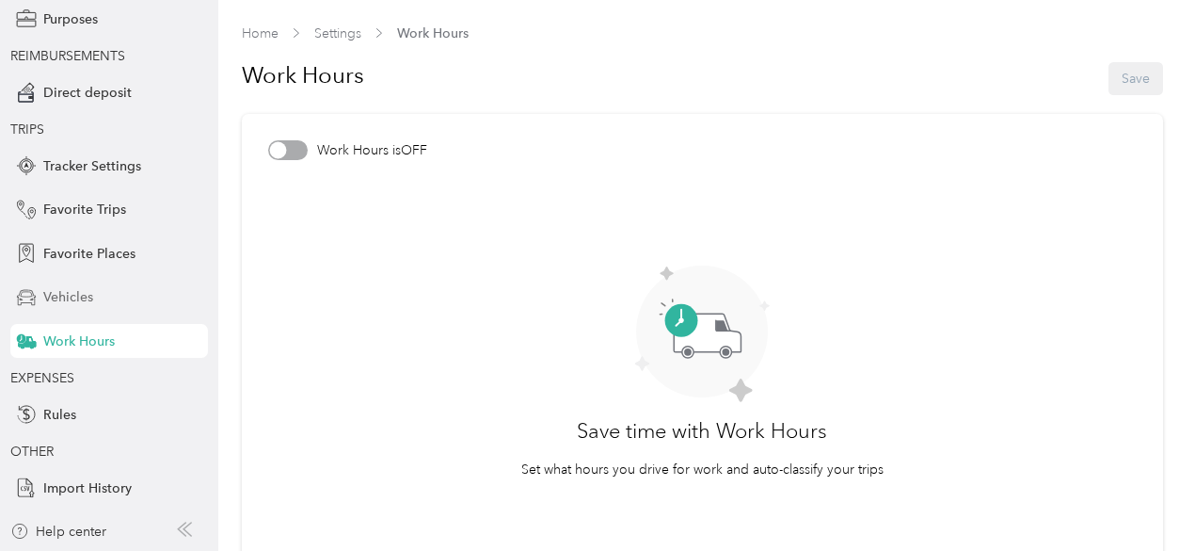
click at [59, 303] on span "Vehicles" at bounding box center [68, 297] width 50 height 20
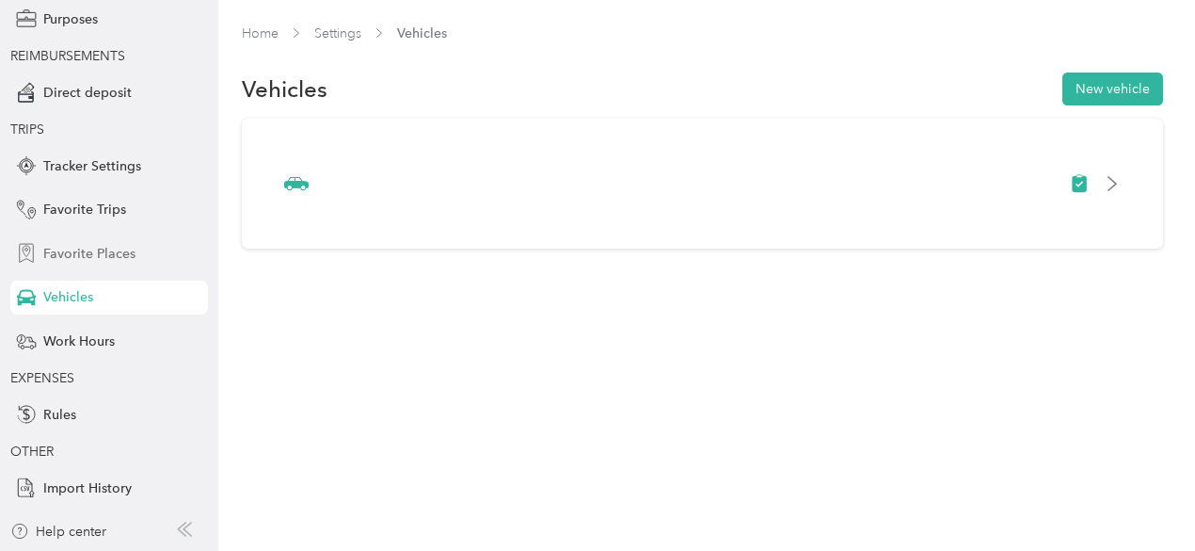
click at [70, 267] on div "Favorite Places" at bounding box center [109, 253] width 198 height 34
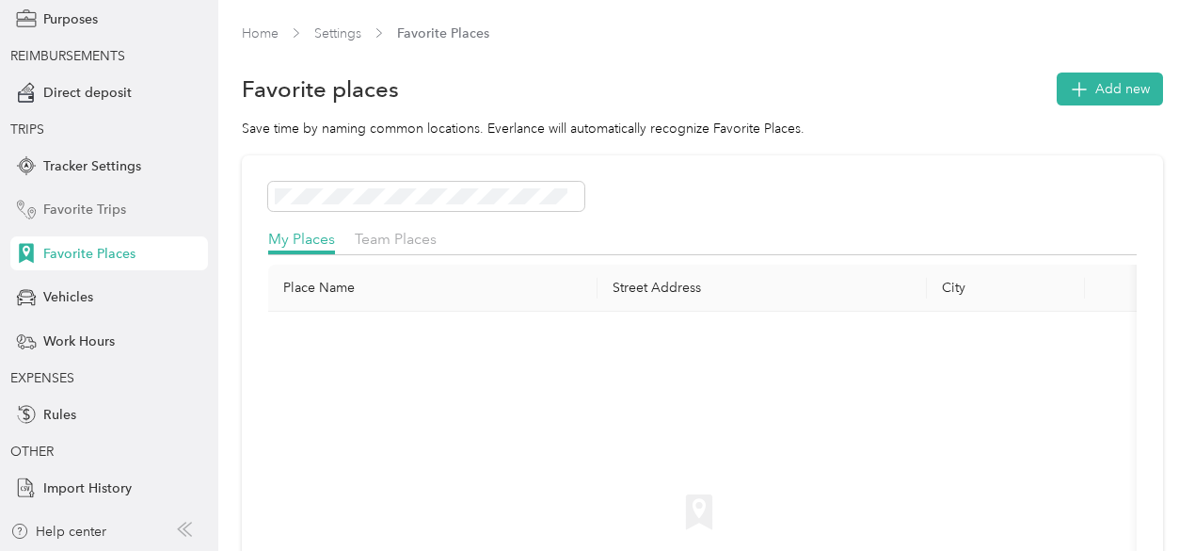
click at [90, 212] on span "Favorite Trips" at bounding box center [84, 210] width 83 height 20
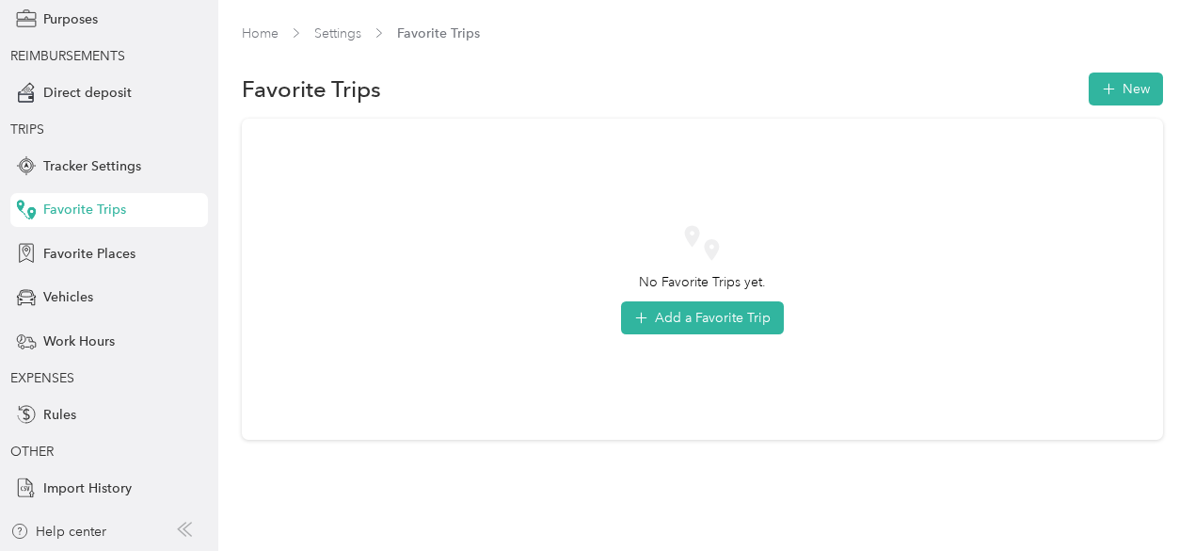
scroll to position [168, 0]
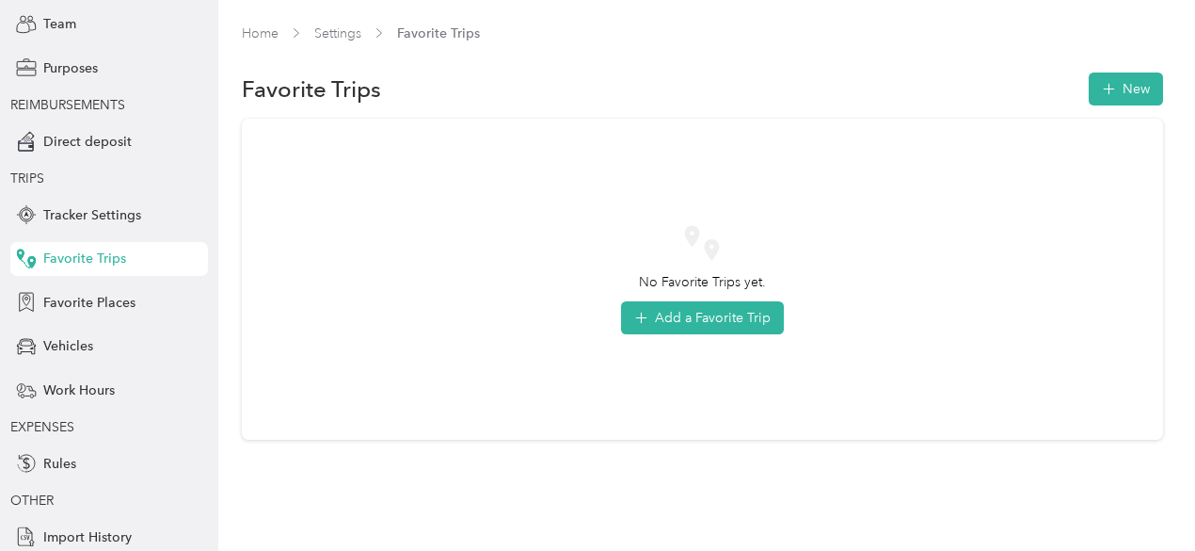
click at [90, 212] on span "Tracker Settings" at bounding box center [92, 215] width 98 height 20
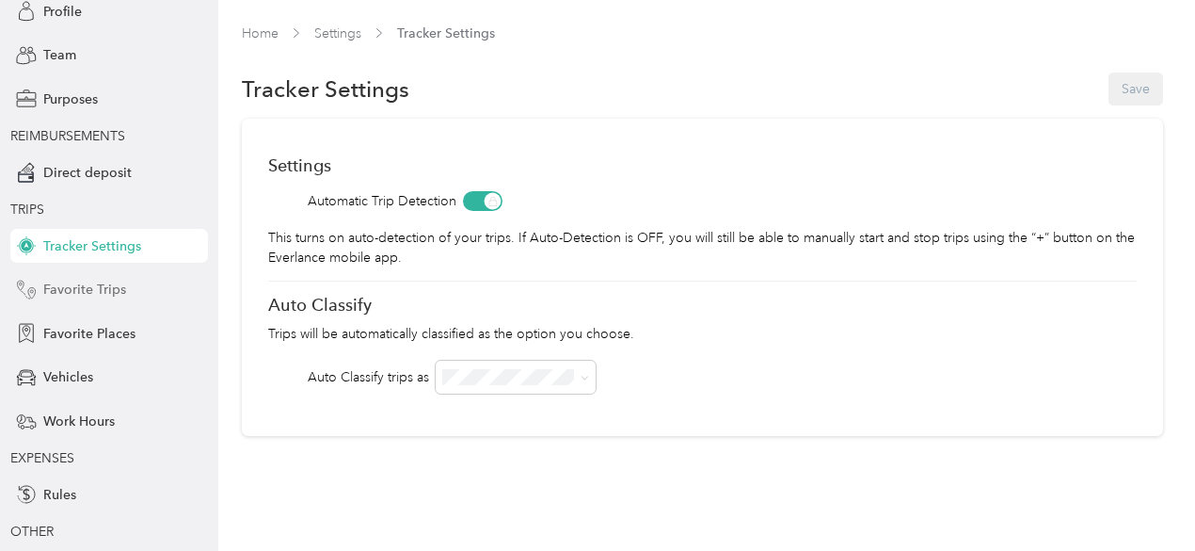
scroll to position [136, 0]
click at [85, 177] on span "Direct deposit" at bounding box center [87, 174] width 88 height 20
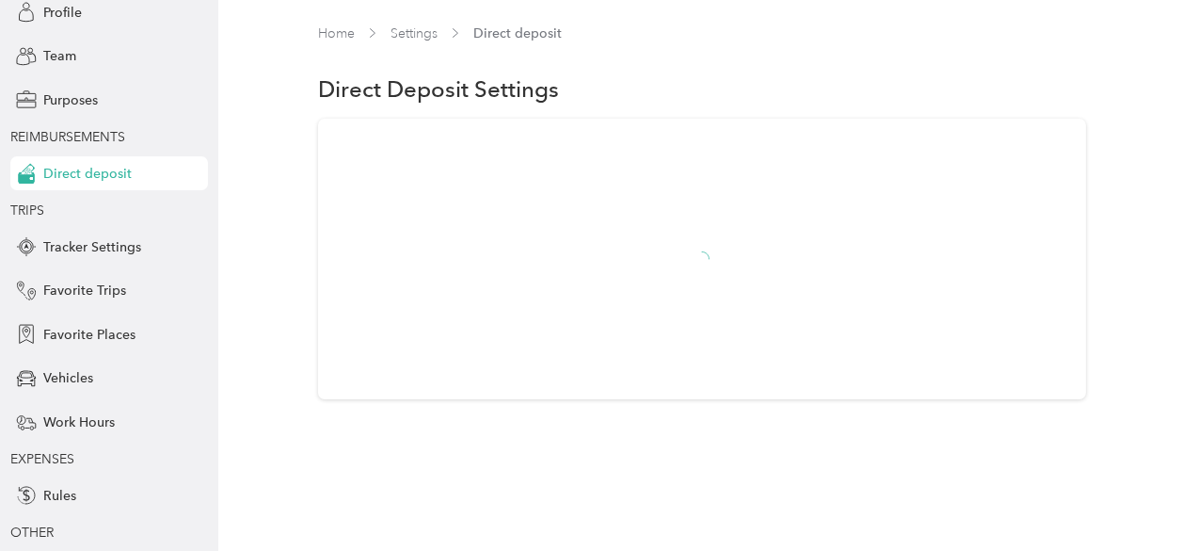
click at [85, 177] on span "Direct deposit" at bounding box center [87, 174] width 88 height 20
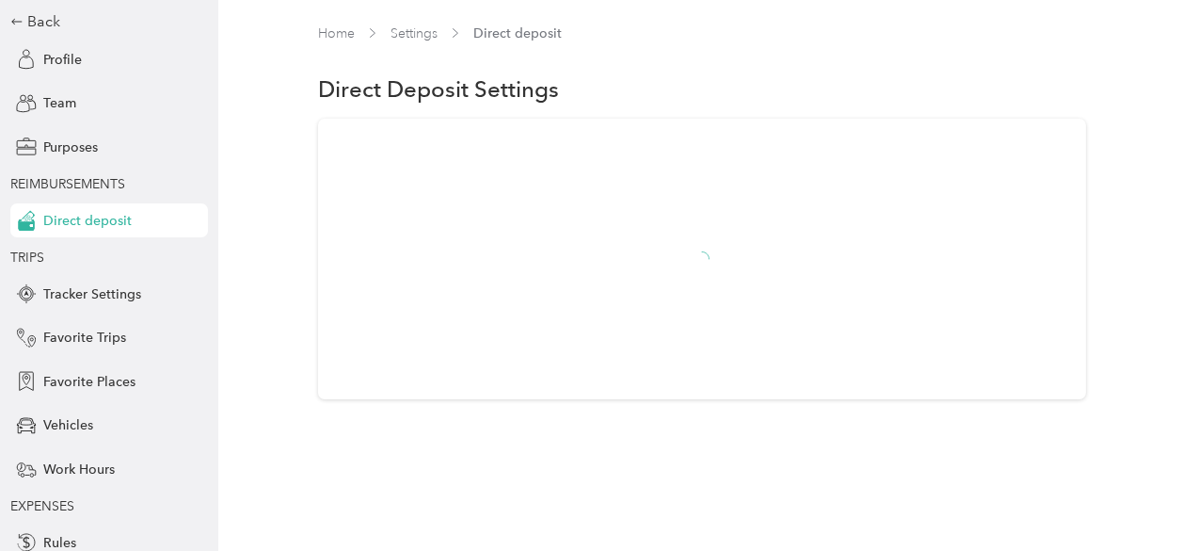
scroll to position [86, 0]
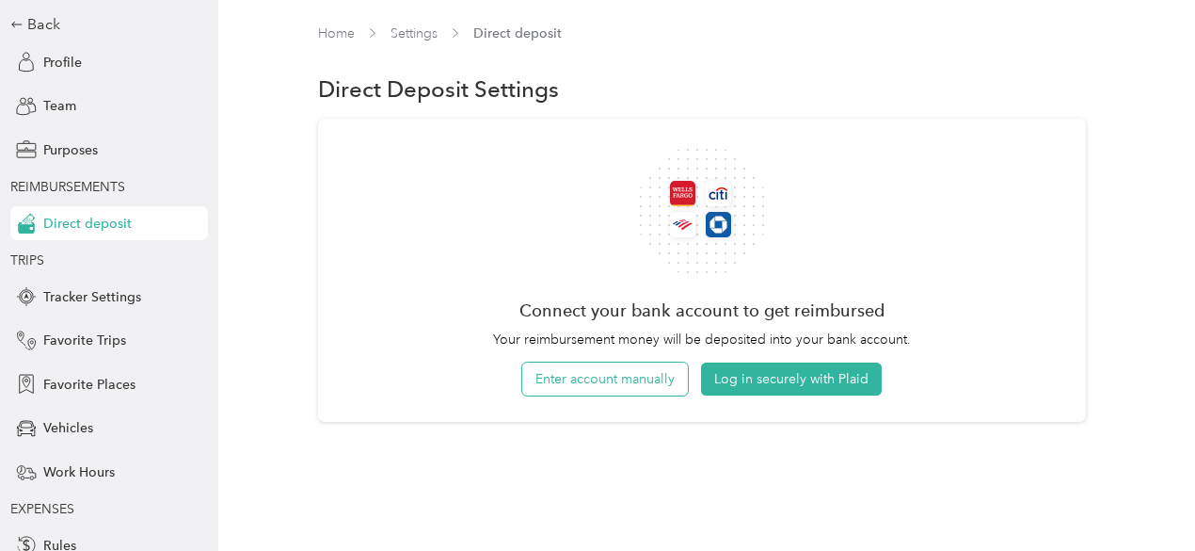
click at [625, 379] on button "Enter account manually" at bounding box center [605, 378] width 166 height 33
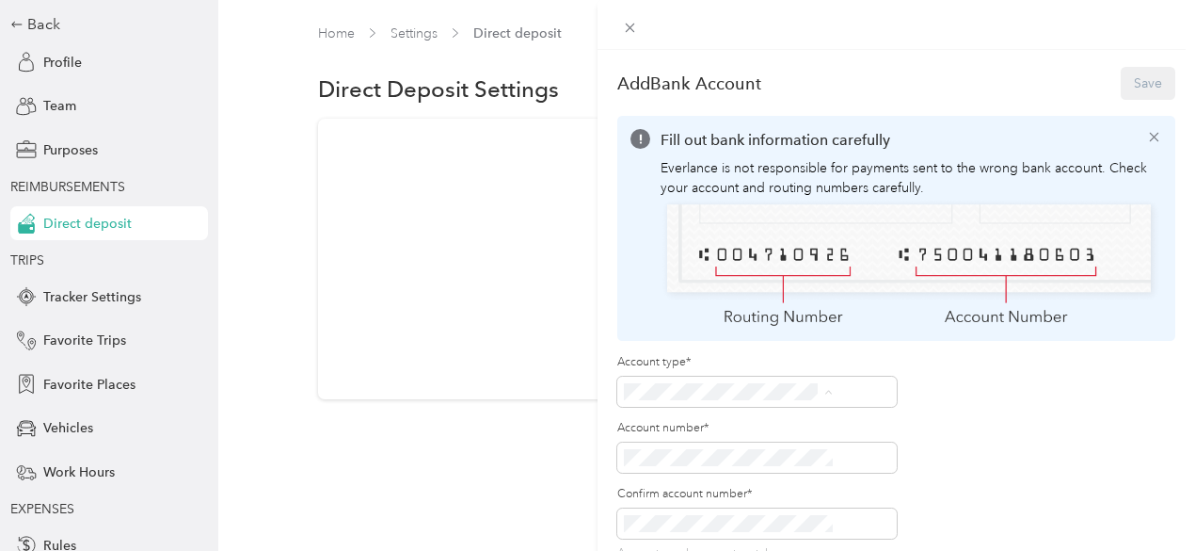
click at [768, 395] on div "Checking" at bounding box center [828, 395] width 196 height 20
click at [779, 442] on span at bounding box center [757, 457] width 280 height 30
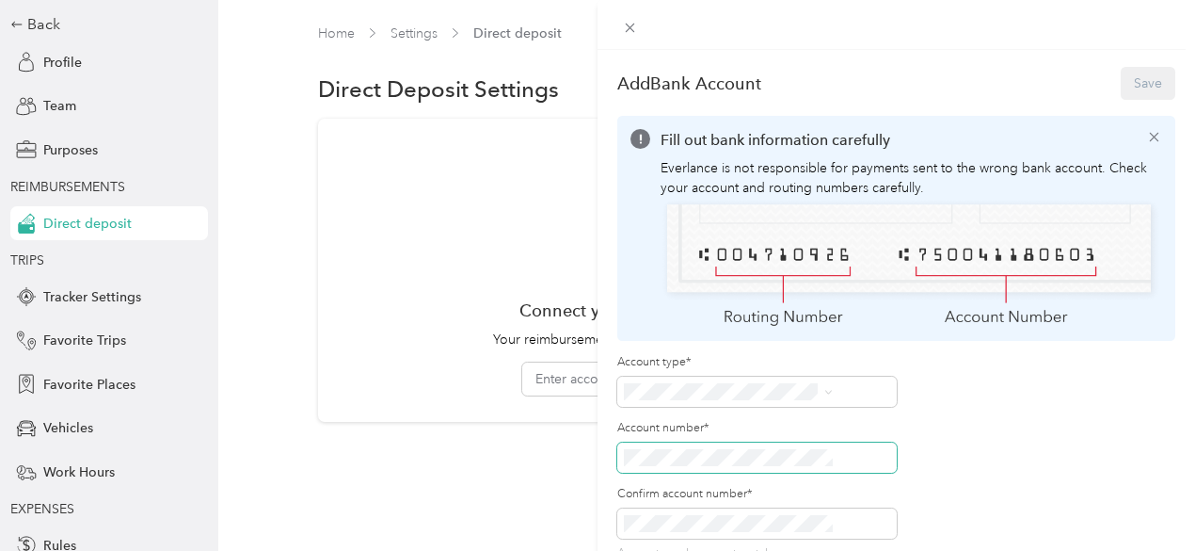
click at [467, 384] on div "Add Bank Account Save Fill out bank information carefully Everlance is not resp…" at bounding box center [597, 275] width 1195 height 551
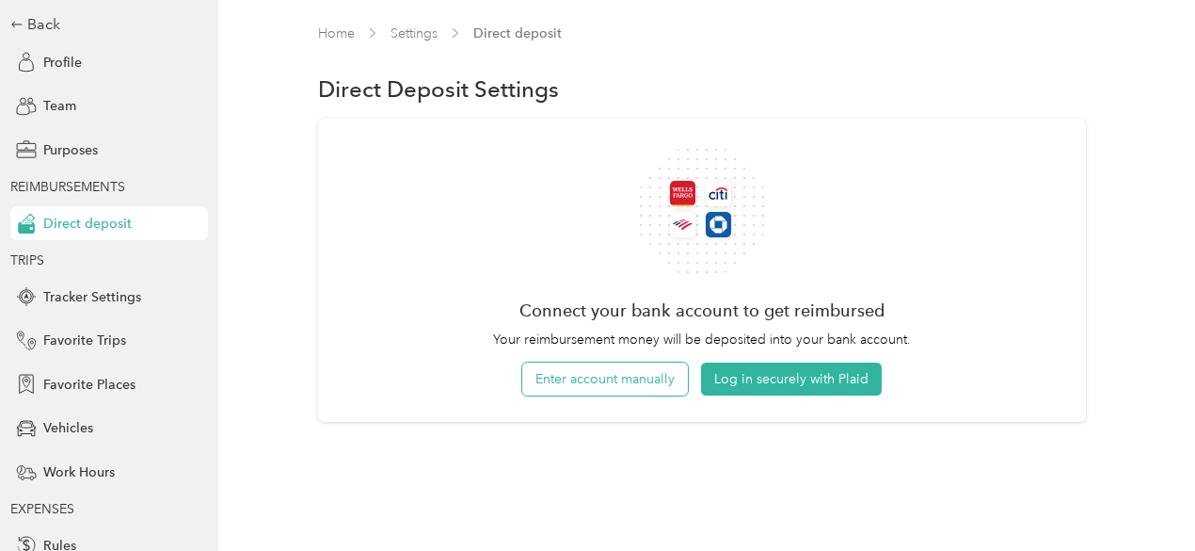
click at [653, 364] on button "Enter account manually" at bounding box center [605, 378] width 166 height 33
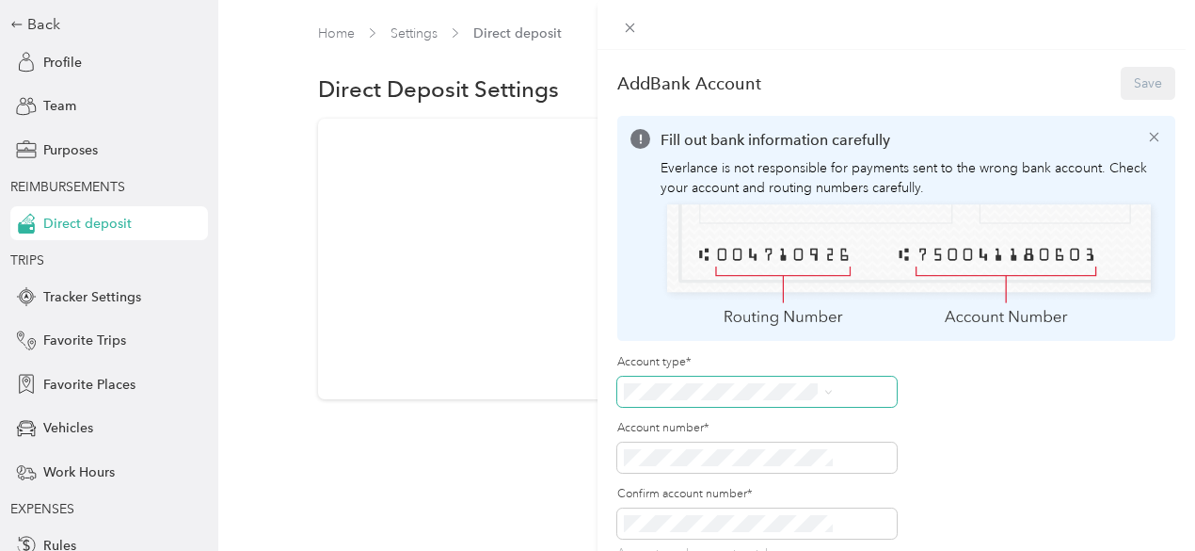
click at [754, 376] on span at bounding box center [757, 391] width 280 height 30
click at [766, 394] on span "Checking" at bounding box center [758, 392] width 56 height 16
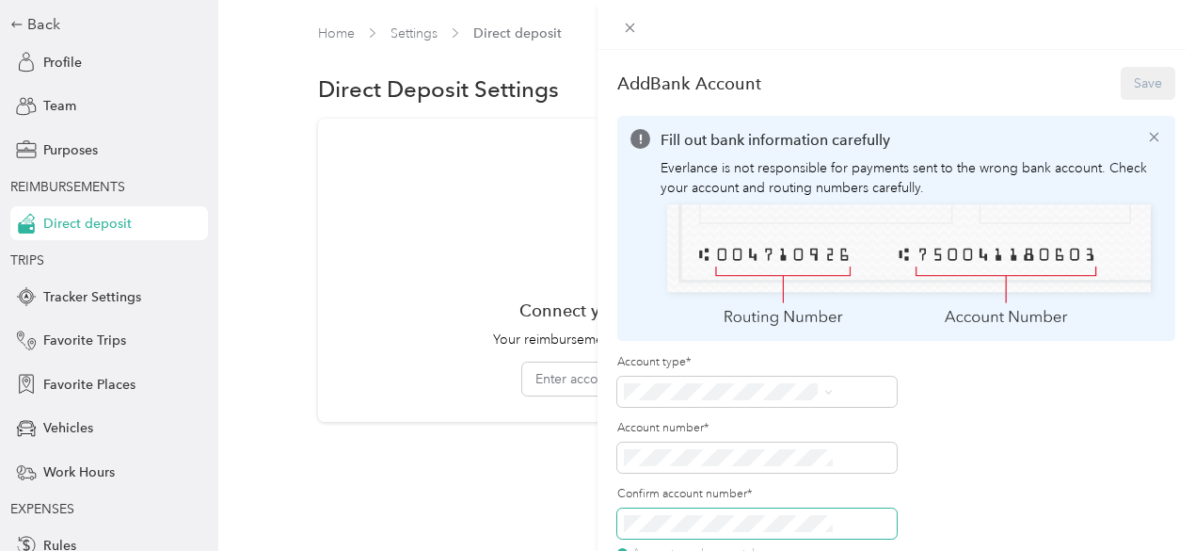
scroll to position [156, 0]
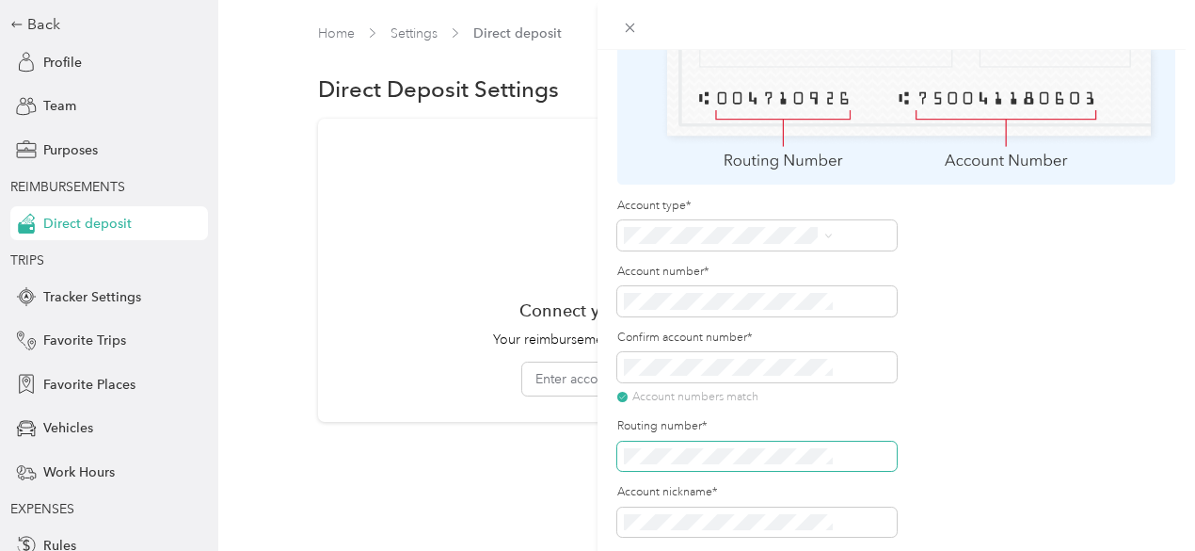
click at [761, 441] on span at bounding box center [757, 456] width 280 height 30
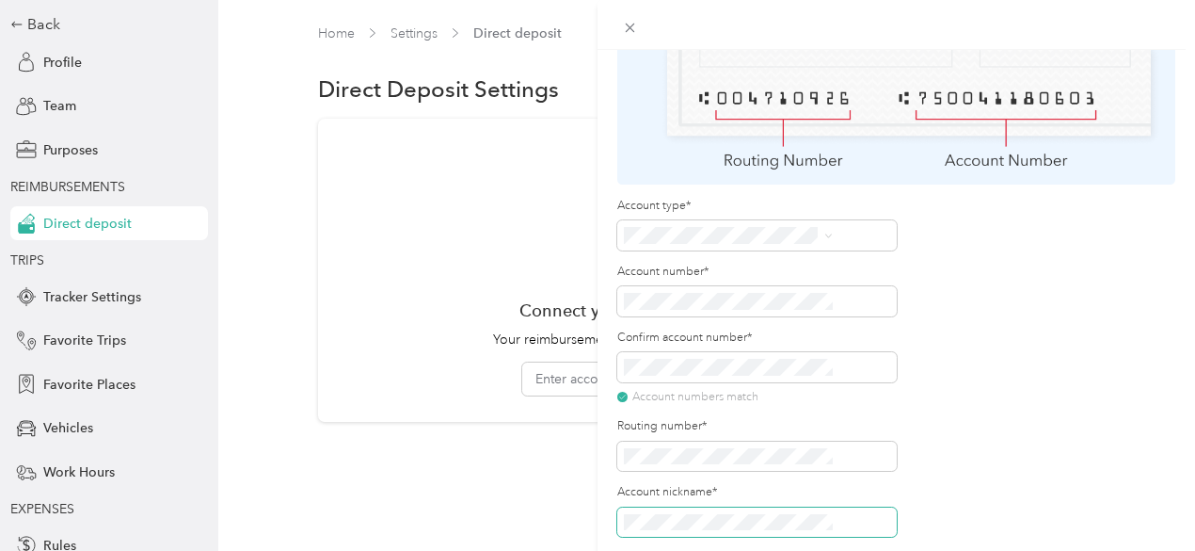
click at [815, 507] on span at bounding box center [757, 522] width 280 height 30
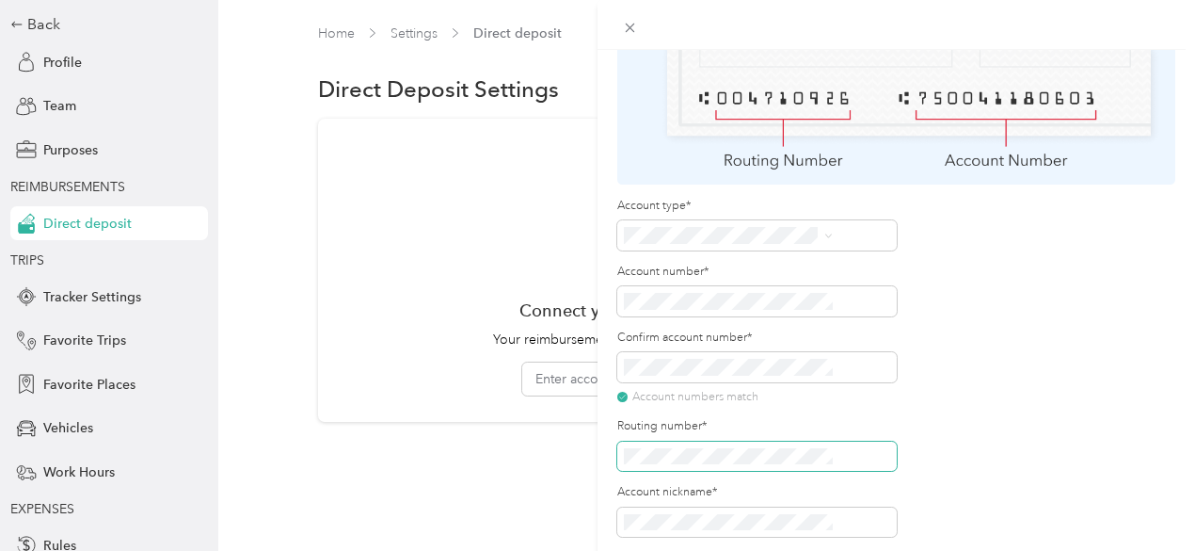
scroll to position [0, 0]
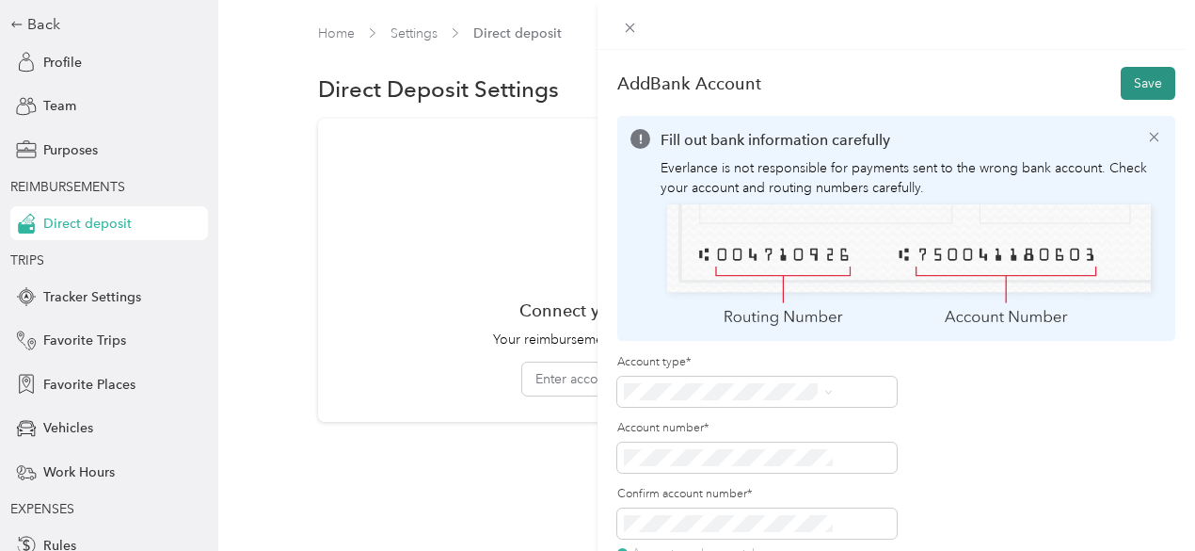
click at [1137, 75] on button "Save" at bounding box center [1148, 83] width 55 height 33
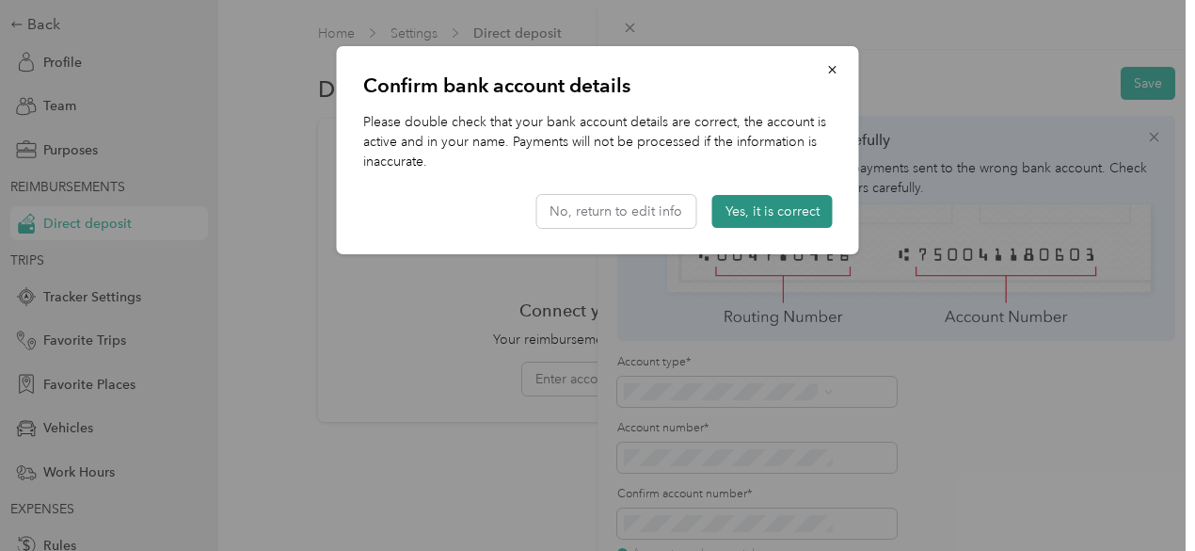
click at [759, 217] on button "Yes, it is correct" at bounding box center [772, 211] width 120 height 33
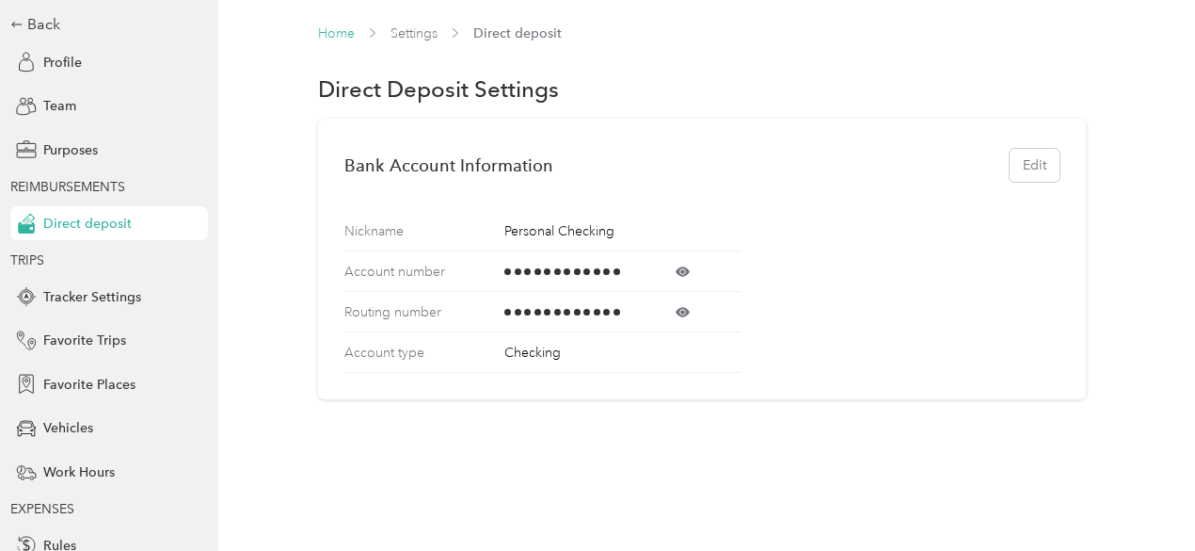
click at [331, 35] on link "Home" at bounding box center [336, 33] width 37 height 16
